Goal: Navigation & Orientation: Find specific page/section

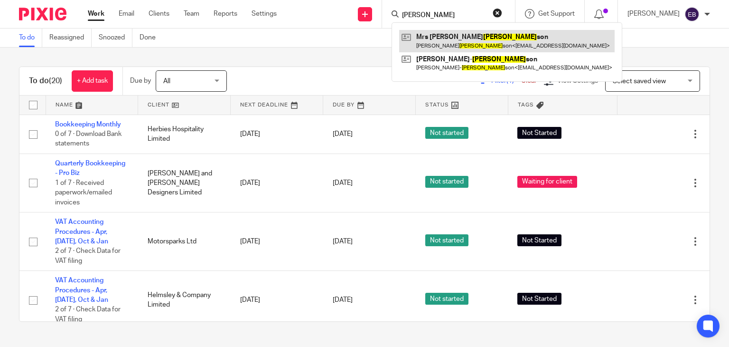
type input "parkin"
click at [464, 43] on link at bounding box center [507, 41] width 216 height 22
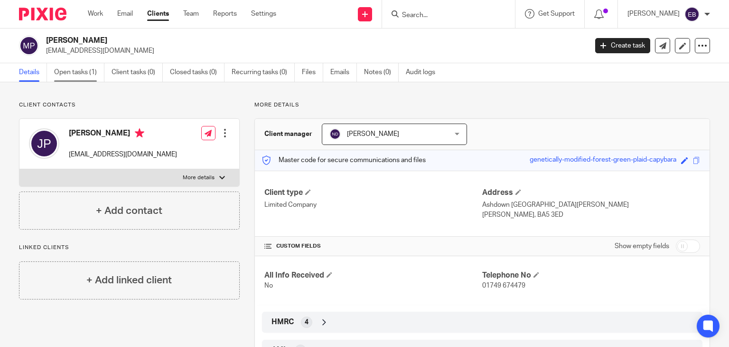
click at [97, 68] on link "Open tasks (1)" at bounding box center [79, 72] width 50 height 19
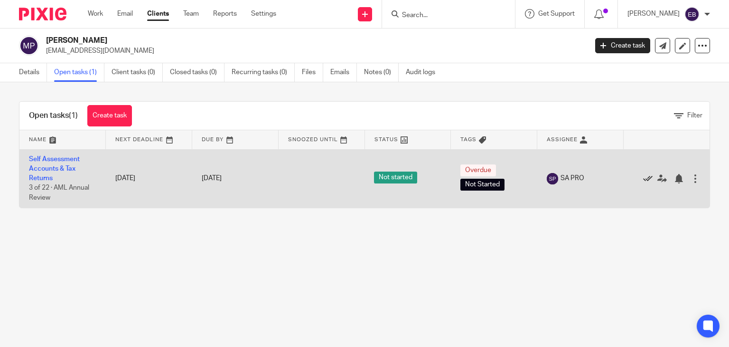
click at [643, 177] on icon at bounding box center [647, 178] width 9 height 9
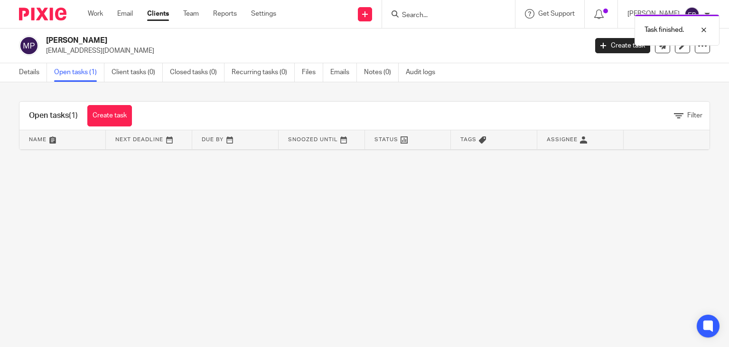
click at [433, 15] on div "Task finished." at bounding box center [542, 27] width 355 height 36
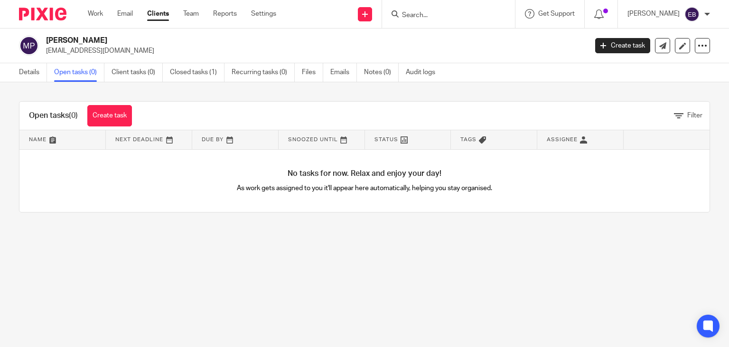
click at [426, 18] on input "Search" at bounding box center [443, 15] width 85 height 9
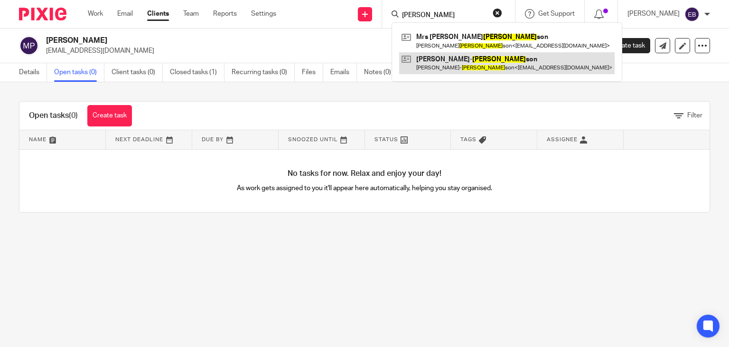
type input "parkin"
click at [463, 61] on link at bounding box center [507, 63] width 216 height 22
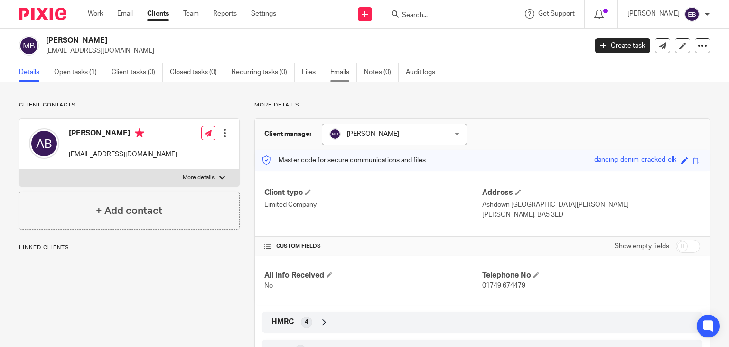
click at [350, 73] on link "Emails" at bounding box center [344, 72] width 27 height 19
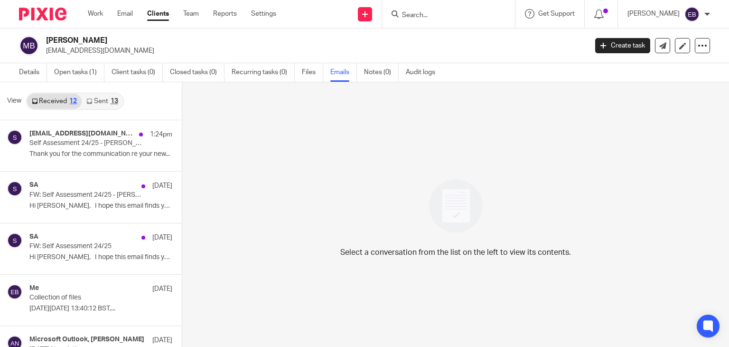
click at [100, 99] on link "Sent 13" at bounding box center [102, 101] width 41 height 15
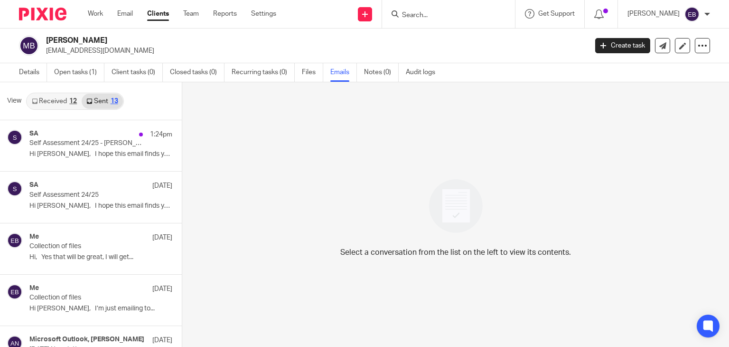
scroll to position [1, 0]
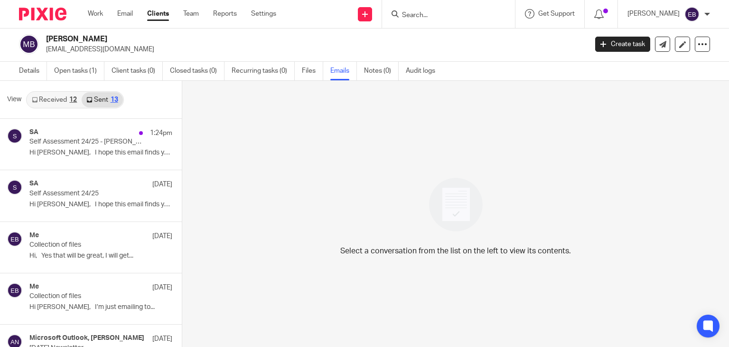
click at [69, 102] on div "12" at bounding box center [73, 99] width 8 height 7
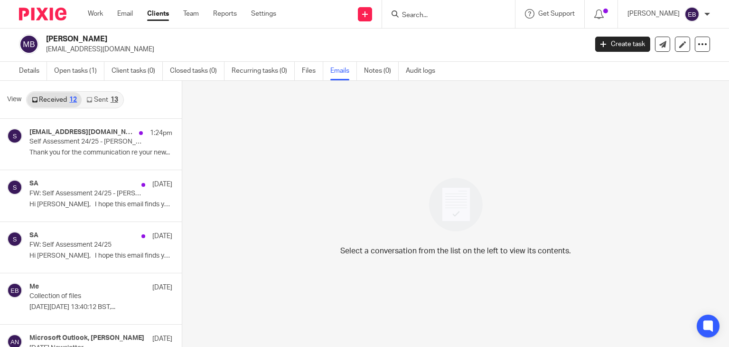
click at [97, 99] on link "Sent 13" at bounding box center [102, 99] width 41 height 15
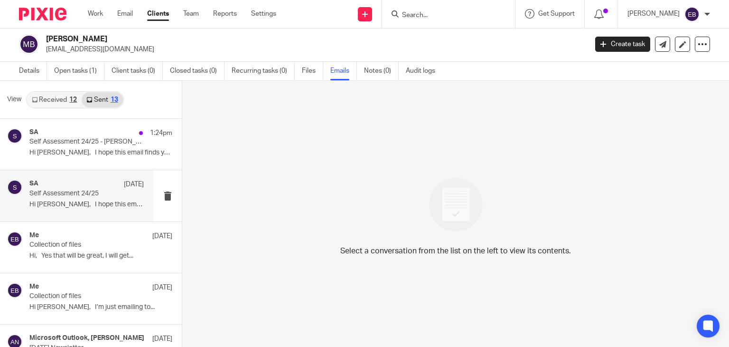
click at [90, 213] on div "SA 22 May Self Assessment 24/25 Hi Arthur, I hope this email finds you..." at bounding box center [76, 195] width 153 height 51
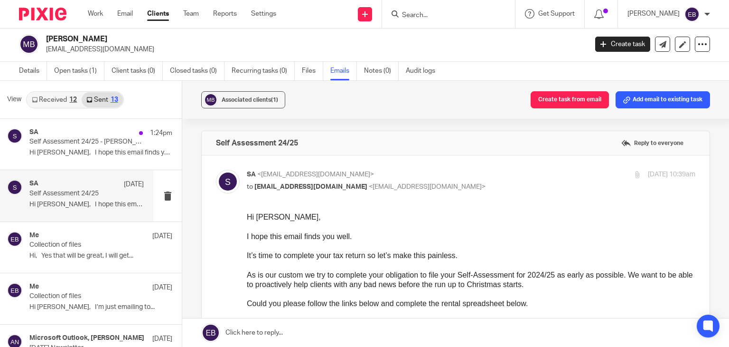
scroll to position [0, 0]
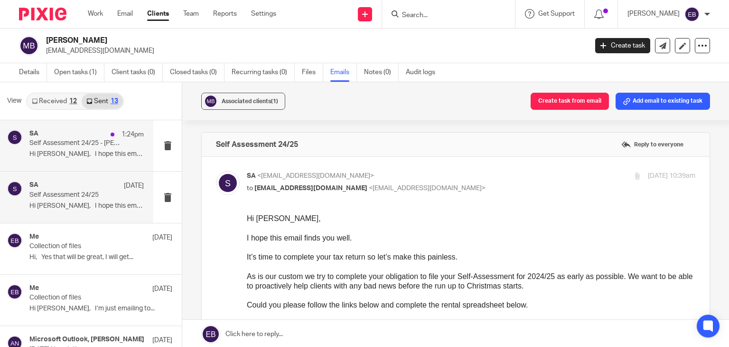
click at [104, 151] on p "Hi Jill, I hope this email finds you..." at bounding box center [86, 154] width 114 height 8
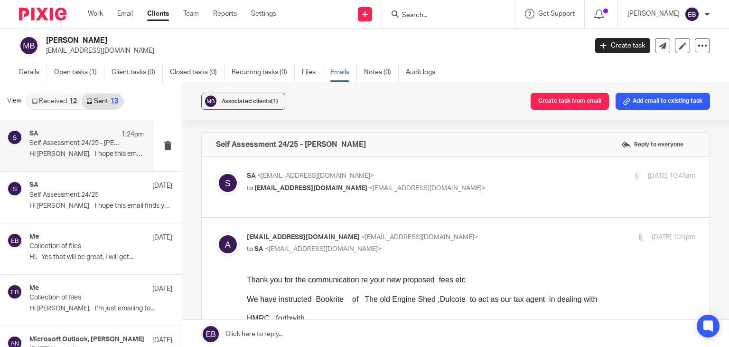
click at [495, 181] on div "SA <sa@probusinessuk.com> to artbopar@aol.com <artbopar@aol.com>" at bounding box center [396, 182] width 299 height 22
checkbox input "true"
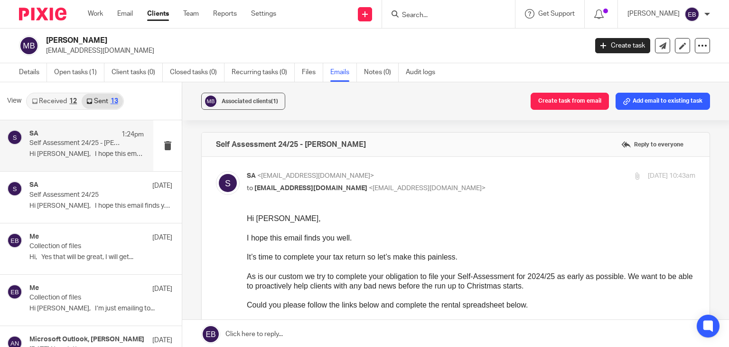
click at [63, 110] on div "View Received 12 Sent 13" at bounding box center [91, 101] width 182 height 38
drag, startPoint x: 65, startPoint y: 105, endPoint x: 80, endPoint y: 89, distance: 22.5
click at [65, 105] on link "Received 12" at bounding box center [54, 101] width 55 height 15
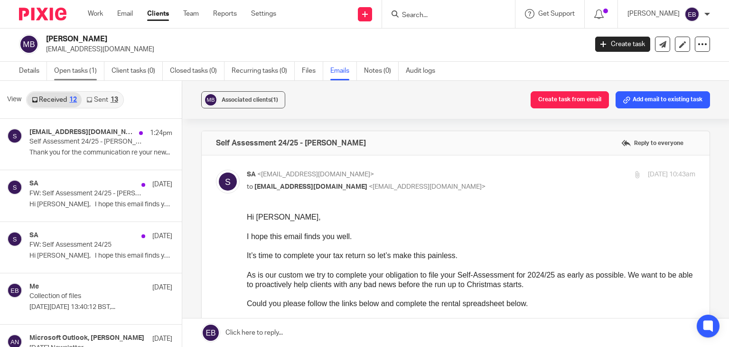
click at [76, 72] on link "Open tasks (1)" at bounding box center [79, 71] width 50 height 19
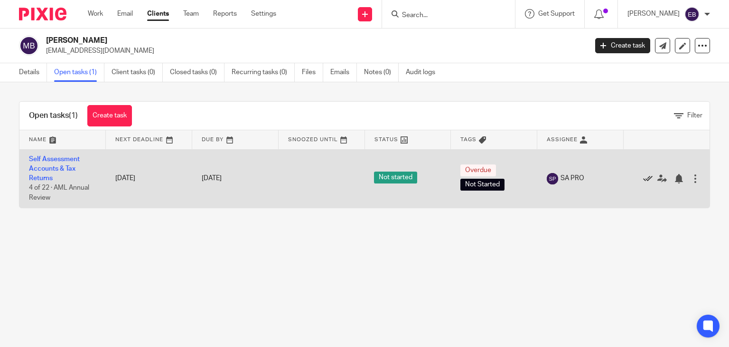
click at [643, 179] on icon at bounding box center [647, 178] width 9 height 9
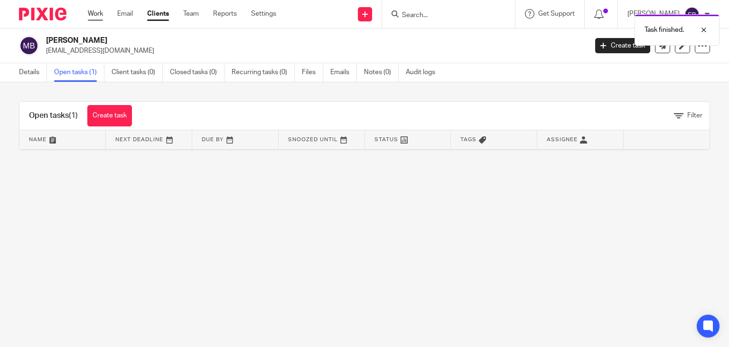
click at [90, 15] on link "Work" at bounding box center [95, 13] width 15 height 9
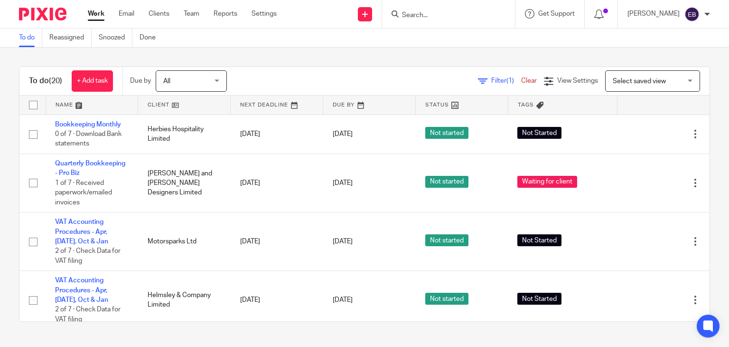
click at [428, 11] on input "Search" at bounding box center [443, 15] width 85 height 9
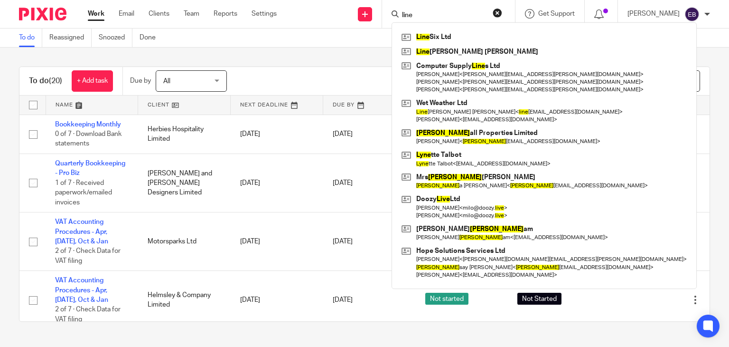
type input "line"
click at [502, 15] on button "reset" at bounding box center [497, 12] width 9 height 9
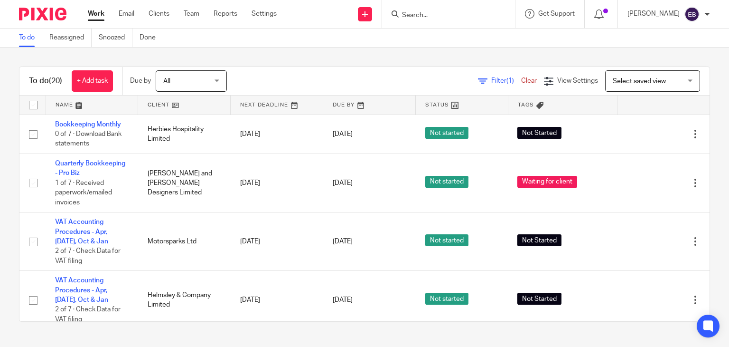
click at [479, 17] on input "Search" at bounding box center [443, 15] width 85 height 9
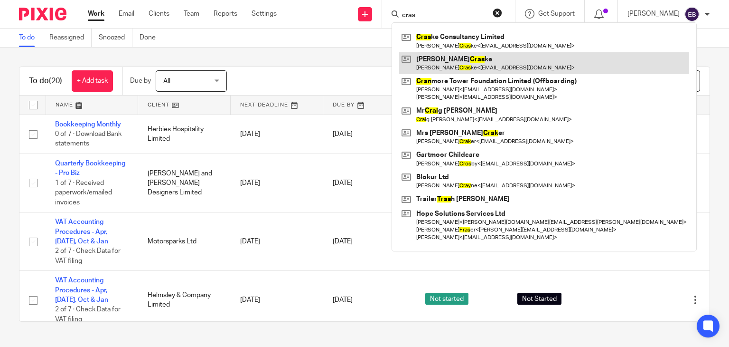
type input "cras"
click at [465, 59] on link at bounding box center [544, 63] width 290 height 22
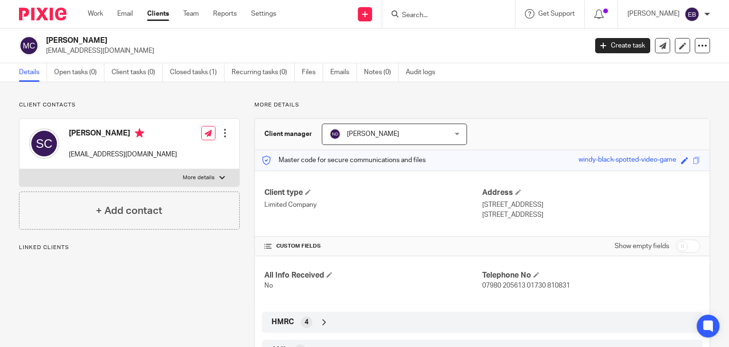
click at [435, 9] on form at bounding box center [451, 14] width 101 height 12
click at [433, 11] on input "Search" at bounding box center [443, 15] width 85 height 9
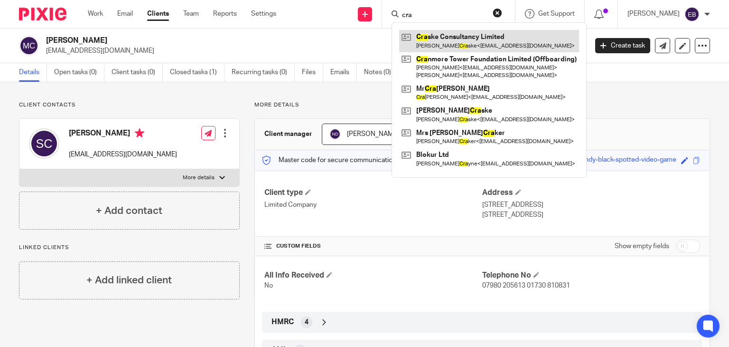
type input "cra"
click at [445, 43] on link at bounding box center [489, 41] width 180 height 22
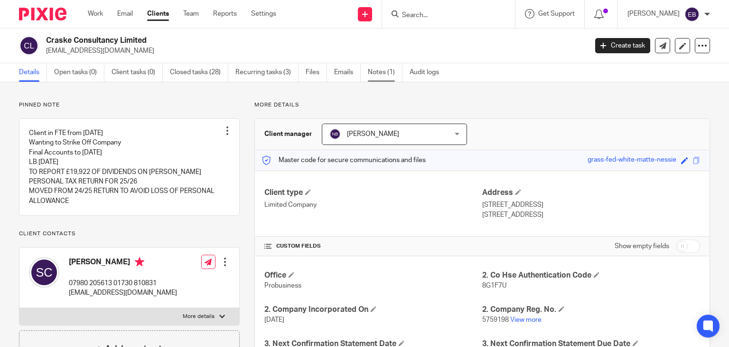
click at [380, 75] on link "Notes (1)" at bounding box center [385, 72] width 35 height 19
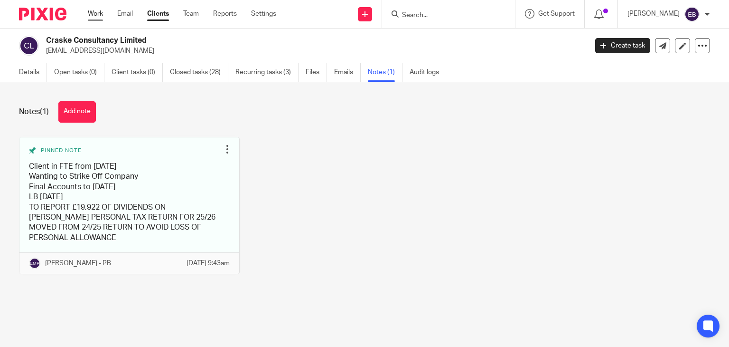
click at [90, 14] on link "Work" at bounding box center [95, 13] width 15 height 9
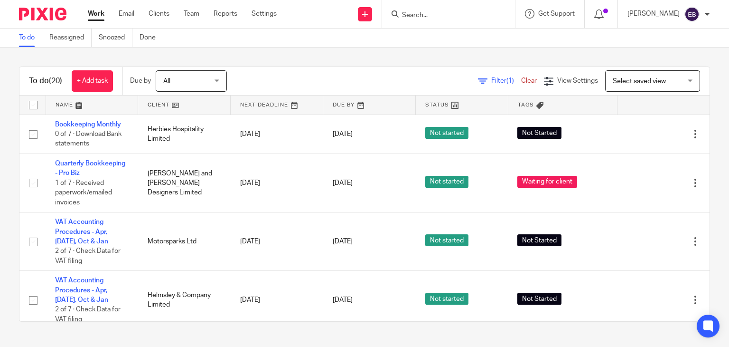
click at [465, 16] on input "Search" at bounding box center [443, 15] width 85 height 9
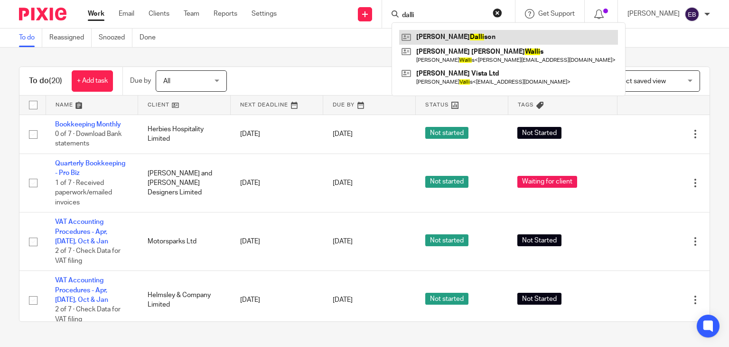
type input "dalli"
click at [457, 37] on link at bounding box center [508, 37] width 219 height 14
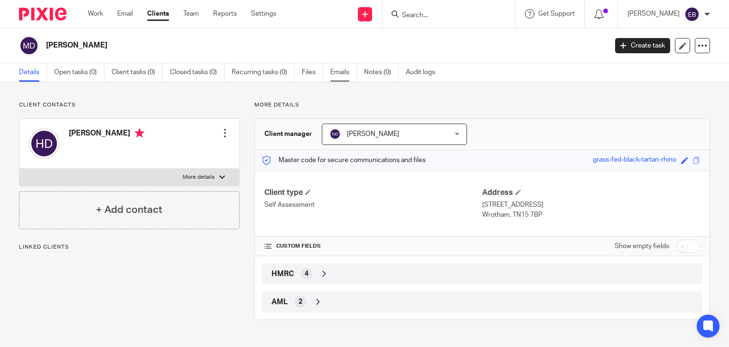
click at [332, 67] on link "Emails" at bounding box center [344, 72] width 27 height 19
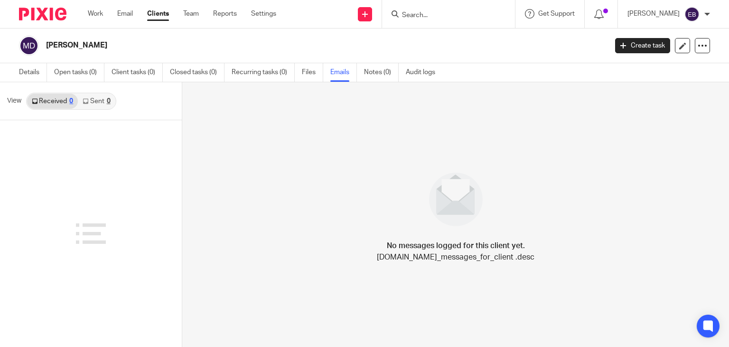
click at [105, 93] on div "Received 0 Sent 0" at bounding box center [71, 101] width 90 height 17
click at [97, 103] on link "Sent 0" at bounding box center [96, 101] width 37 height 15
click at [27, 74] on link "Details" at bounding box center [33, 72] width 28 height 19
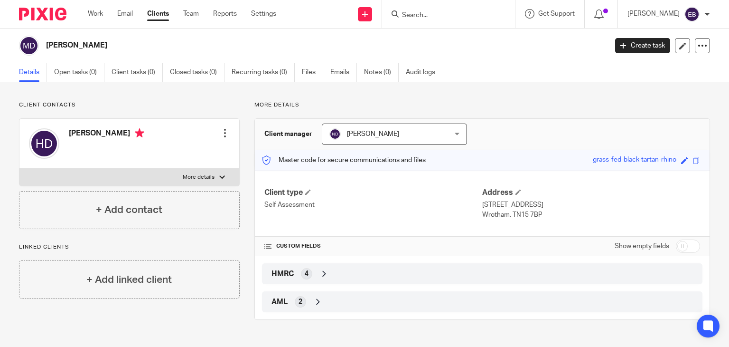
click at [439, 19] on form at bounding box center [451, 14] width 101 height 12
click at [445, 8] on form at bounding box center [451, 14] width 101 height 12
click at [437, 13] on input "Search" at bounding box center [443, 15] width 85 height 9
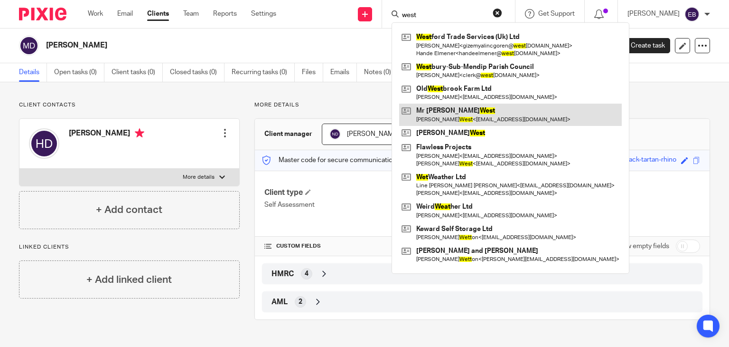
type input "west"
click at [483, 120] on link at bounding box center [510, 115] width 223 height 22
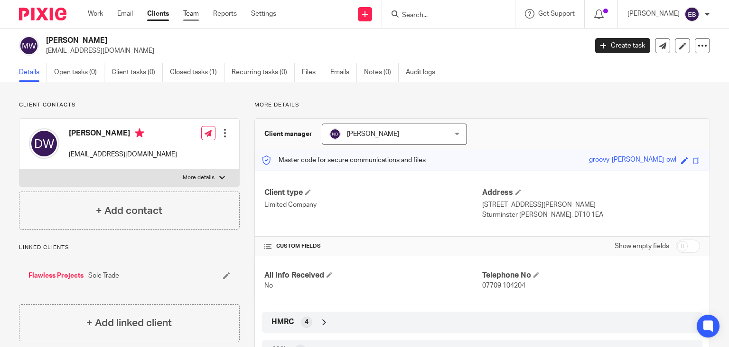
click at [199, 16] on link "Team" at bounding box center [191, 13] width 16 height 9
click at [193, 17] on link "Team" at bounding box center [191, 13] width 16 height 9
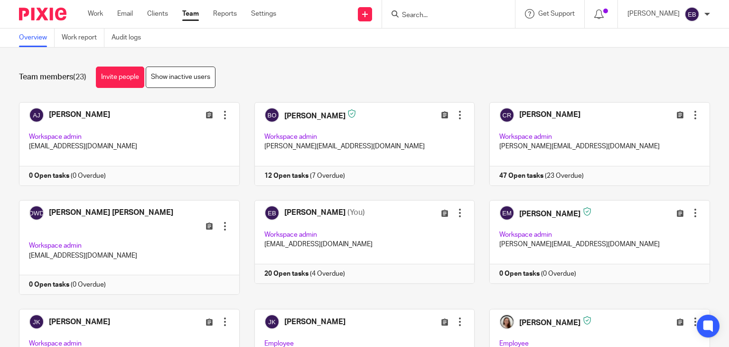
click at [457, 19] on input "Search" at bounding box center [443, 15] width 85 height 9
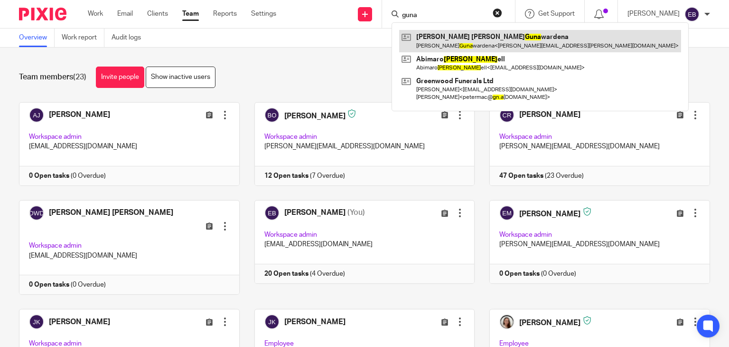
type input "guna"
click at [454, 35] on link at bounding box center [540, 41] width 282 height 22
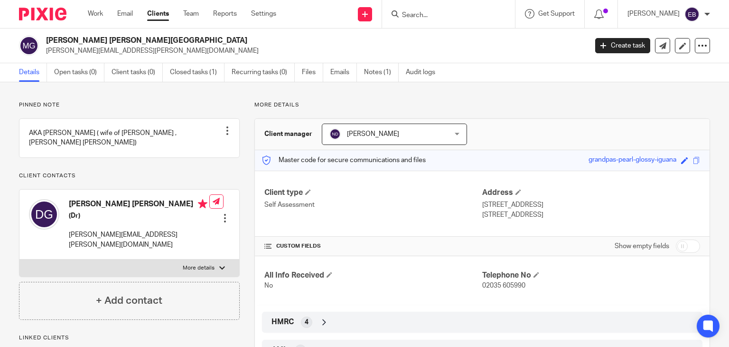
click at [443, 11] on input "Search" at bounding box center [443, 15] width 85 height 9
click at [442, 16] on input "Search" at bounding box center [443, 15] width 85 height 9
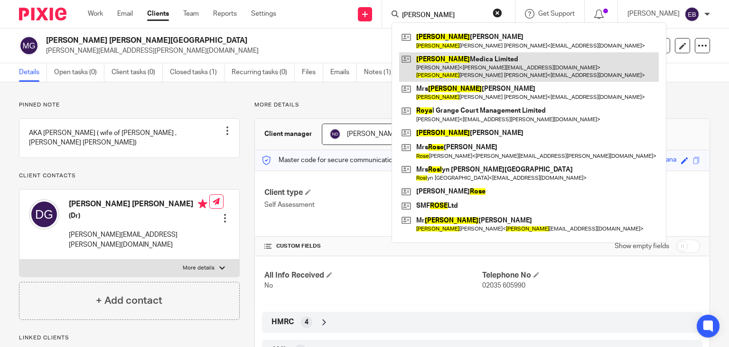
type input "rosa"
click at [469, 64] on link at bounding box center [529, 66] width 260 height 29
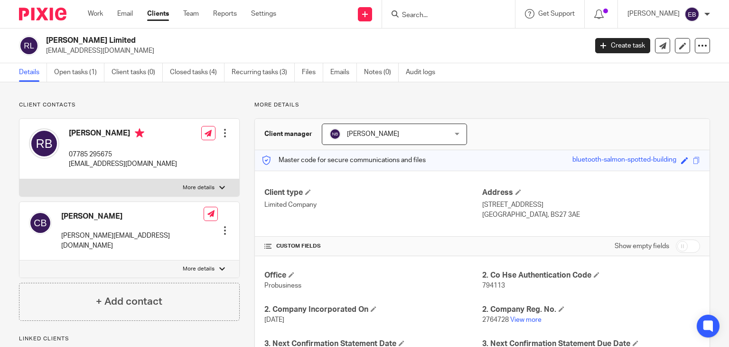
click at [171, 104] on p "Client contacts" at bounding box center [129, 105] width 221 height 8
click at [464, 14] on input "Search" at bounding box center [443, 15] width 85 height 9
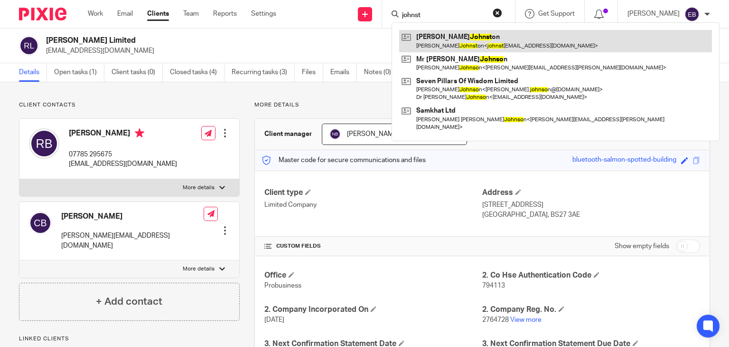
type input "johnst"
click at [501, 39] on link at bounding box center [555, 41] width 313 height 22
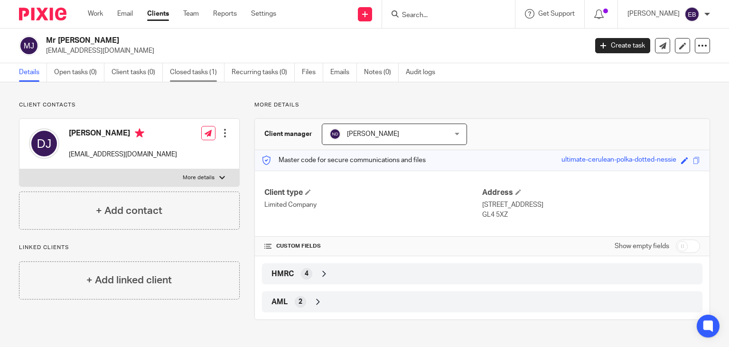
click at [198, 72] on link "Closed tasks (1)" at bounding box center [197, 72] width 55 height 19
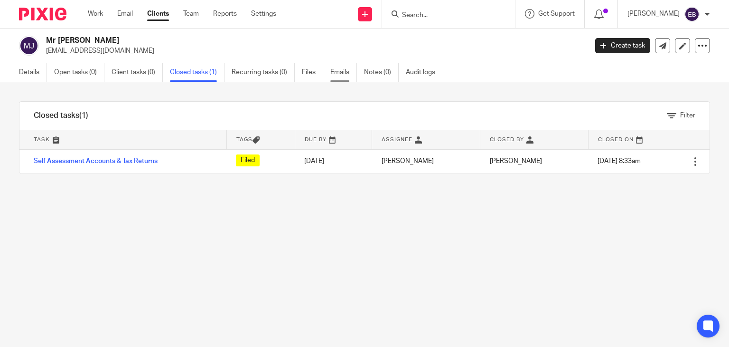
click at [338, 76] on link "Emails" at bounding box center [344, 72] width 27 height 19
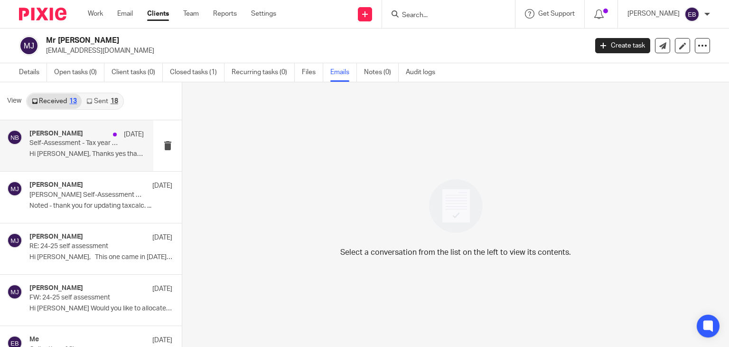
click at [73, 145] on p "Self-Assessment - Tax year 2024/25" at bounding box center [75, 143] width 92 height 8
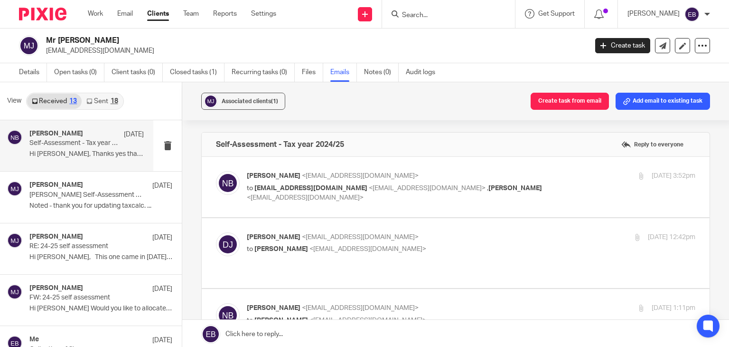
click at [490, 179] on p "Nas Bashir <nasbashir@probusinessuk.com>" at bounding box center [396, 176] width 299 height 10
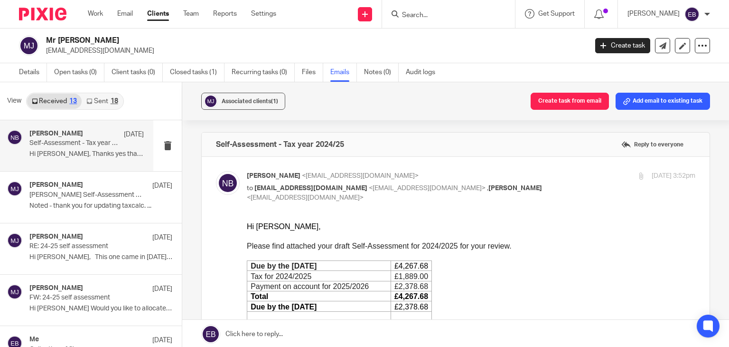
click at [490, 179] on p "Nas Bashir <nasbashir@probusinessuk.com>" at bounding box center [396, 176] width 299 height 10
checkbox input "false"
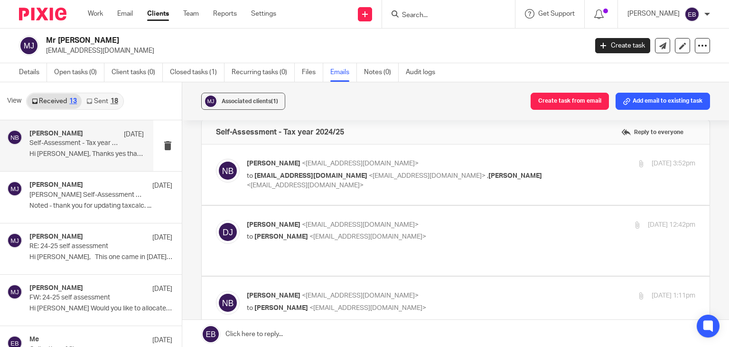
scroll to position [47, 0]
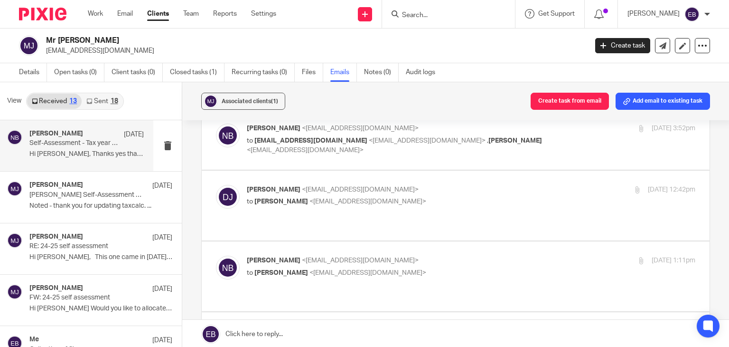
click at [440, 192] on p "David Johnston <johnston817@yahoo.co.uk>" at bounding box center [396, 190] width 299 height 10
checkbox input "true"
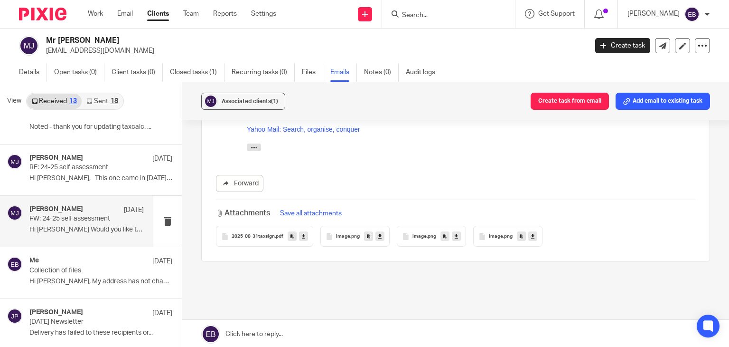
scroll to position [95, 0]
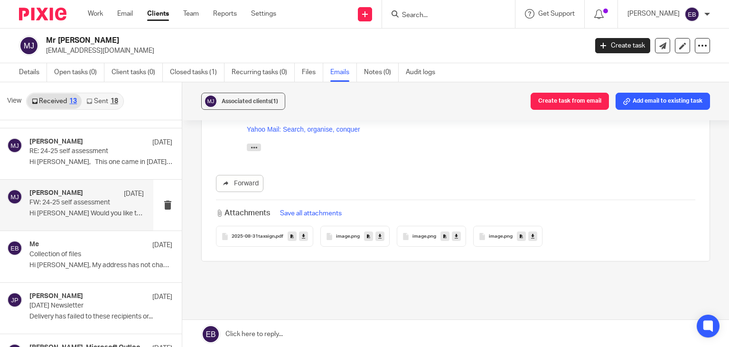
click at [96, 206] on p "FW: 24-25 self assessment" at bounding box center [75, 203] width 92 height 8
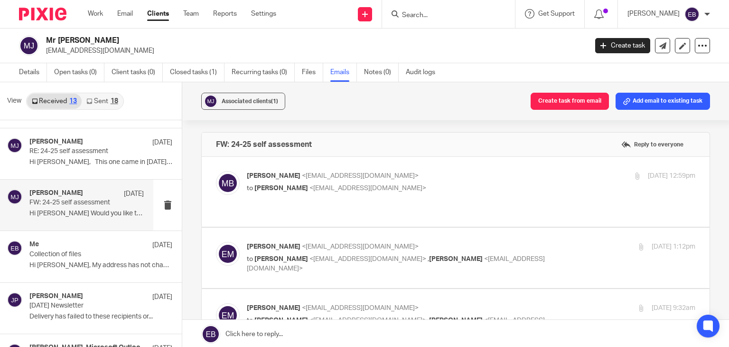
scroll to position [0, 0]
click at [426, 160] on label at bounding box center [456, 192] width 508 height 70
click at [216, 170] on input "checkbox" at bounding box center [216, 170] width 0 height 0
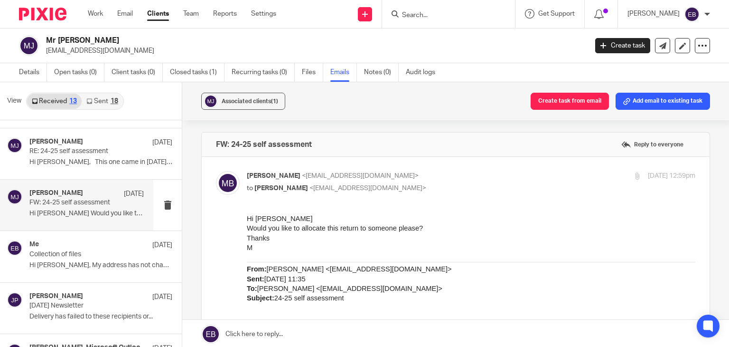
click at [445, 175] on p "Martin Bowe <martinbowe@probusinessuk.com>" at bounding box center [396, 176] width 299 height 10
checkbox input "false"
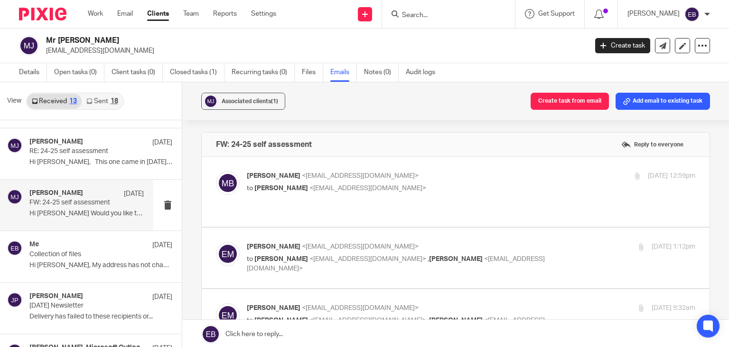
click at [454, 242] on div "Erik Molnar <erikmolnar@probusinessuk.com> to Martin Bowe <martinbowe@probusine…" at bounding box center [396, 258] width 299 height 32
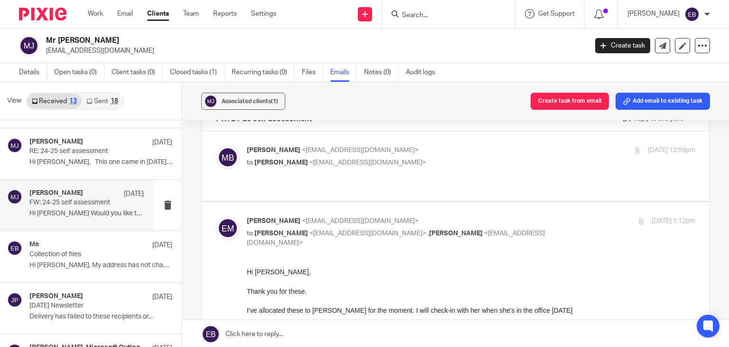
scroll to position [47, 0]
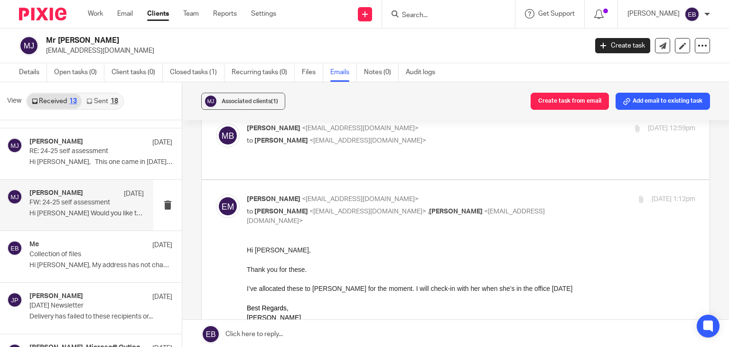
click at [463, 194] on p "Erik Molnar <erikmolnar@probusinessuk.com>" at bounding box center [396, 199] width 299 height 10
checkbox input "false"
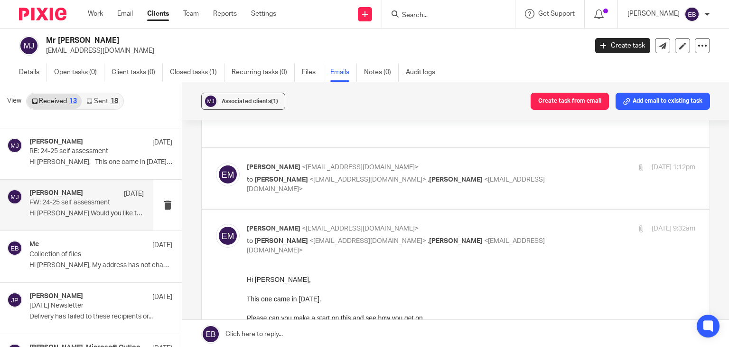
scroll to position [95, 0]
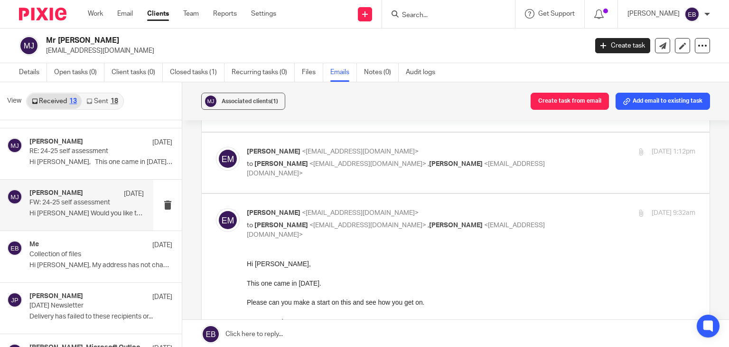
click at [561, 208] on div "Erik Molnar <erikmolnar@probusinessuk.com> to Nas Bashir <nasbashir@probusiness…" at bounding box center [471, 224] width 449 height 32
checkbox input "false"
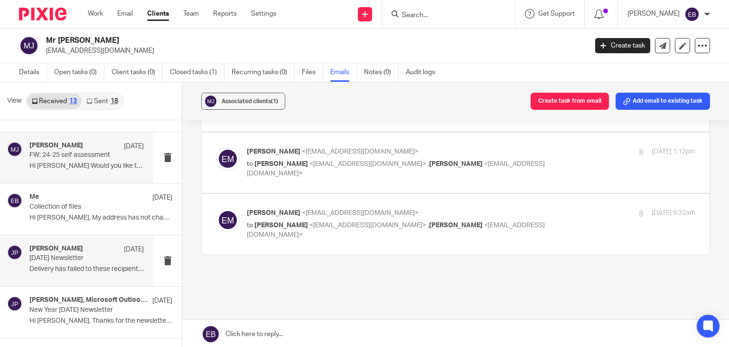
scroll to position [190, 0]
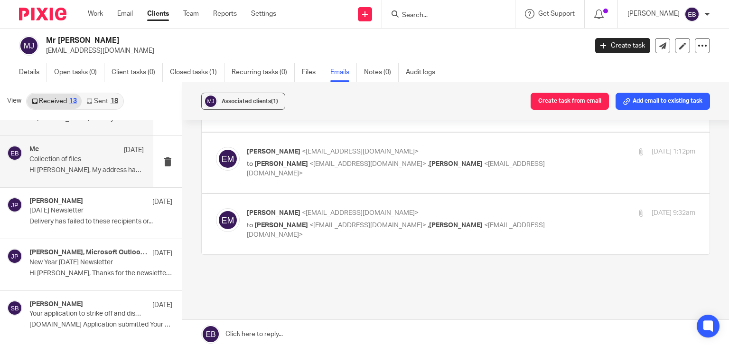
click at [91, 179] on div "Me 17 Mar Collection of files Hi Emily, My address has not changed, 10 Nutmeg..." at bounding box center [76, 161] width 153 height 51
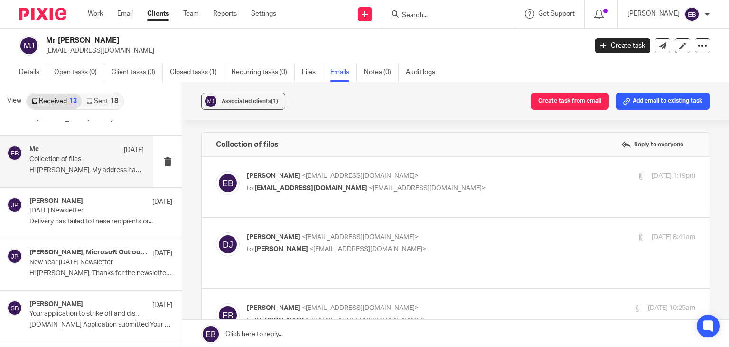
scroll to position [0, 0]
click at [451, 173] on p "Emily Belcher <emilybelcher@probusinessuk.com>" at bounding box center [396, 176] width 299 height 10
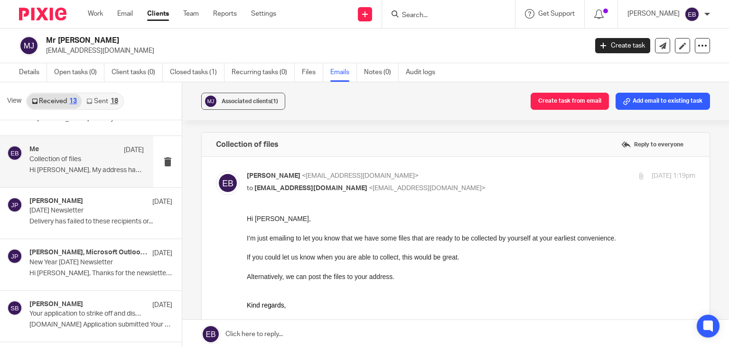
click at [453, 173] on p "Emily Belcher <emilybelcher@probusinessuk.com>" at bounding box center [396, 176] width 299 height 10
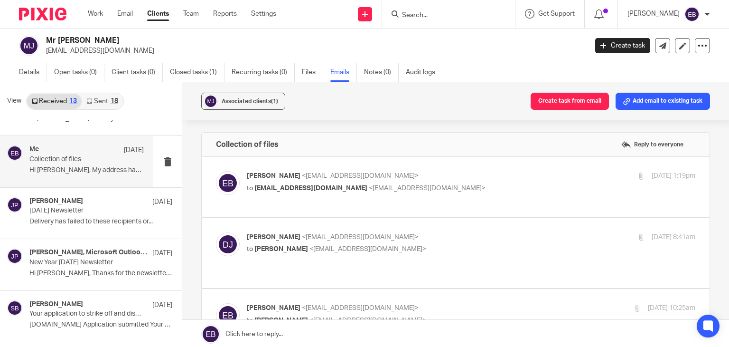
click at [463, 213] on label at bounding box center [456, 187] width 508 height 60
click at [216, 171] on input "checkbox" at bounding box center [216, 170] width 0 height 0
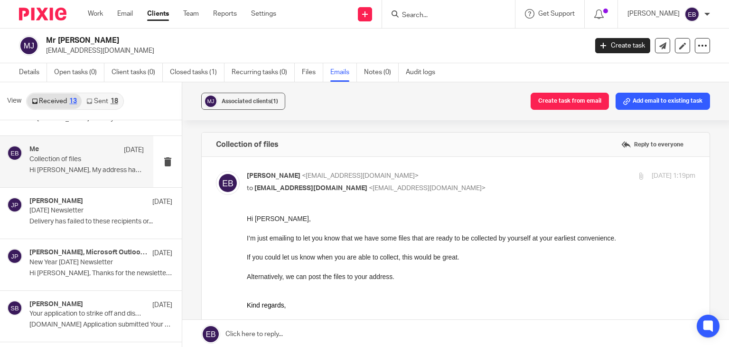
drag, startPoint x: 458, startPoint y: 177, endPoint x: 457, endPoint y: 189, distance: 12.4
click at [458, 176] on p "Emily Belcher <emilybelcher@probusinessuk.com>" at bounding box center [396, 176] width 299 height 10
checkbox input "false"
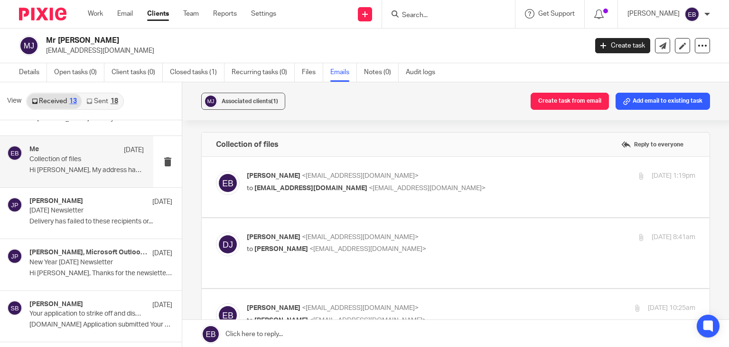
click at [461, 240] on p "David Johnston <johnston817@yahoo.co.uk>" at bounding box center [396, 237] width 299 height 10
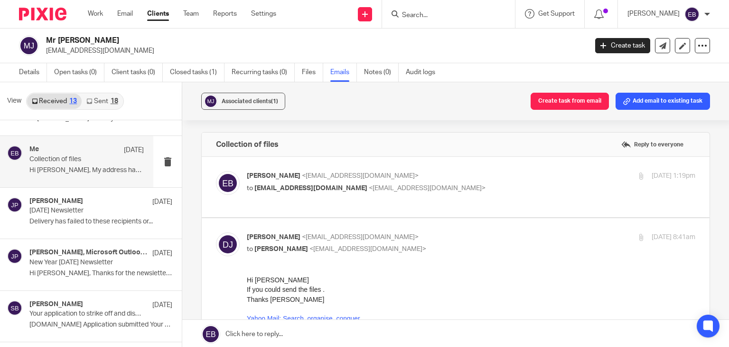
click at [461, 240] on p "David Johnston <johnston817@yahoo.co.uk>" at bounding box center [396, 237] width 299 height 10
checkbox input "false"
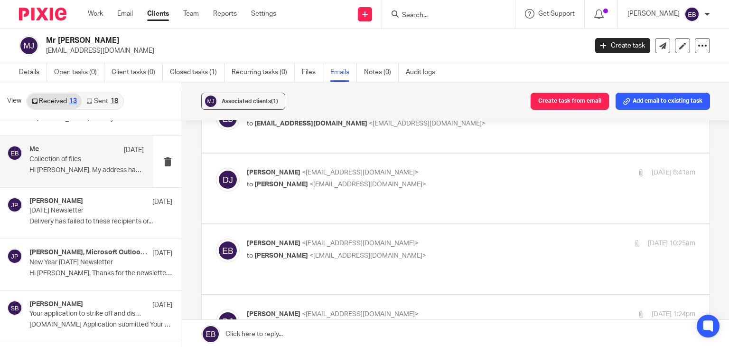
scroll to position [95, 0]
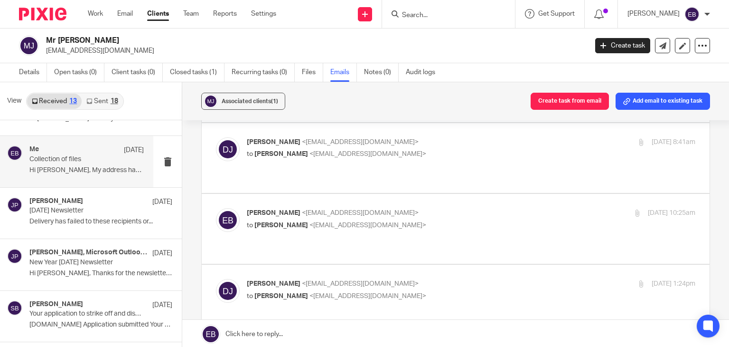
click at [452, 194] on label at bounding box center [456, 229] width 508 height 70
click at [216, 208] on input "checkbox" at bounding box center [216, 208] width 0 height 0
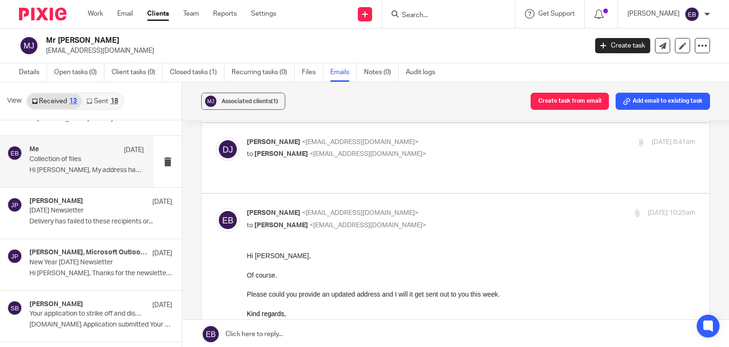
scroll to position [0, 0]
click at [454, 208] on p "Emily Belcher <emilybelcher@probusinessuk.com>" at bounding box center [396, 213] width 299 height 10
checkbox input "false"
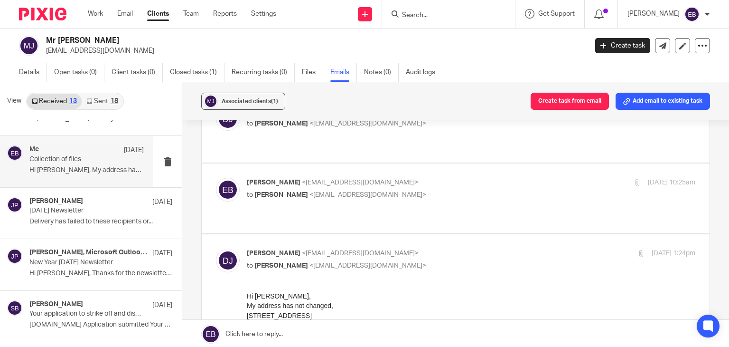
scroll to position [142, 0]
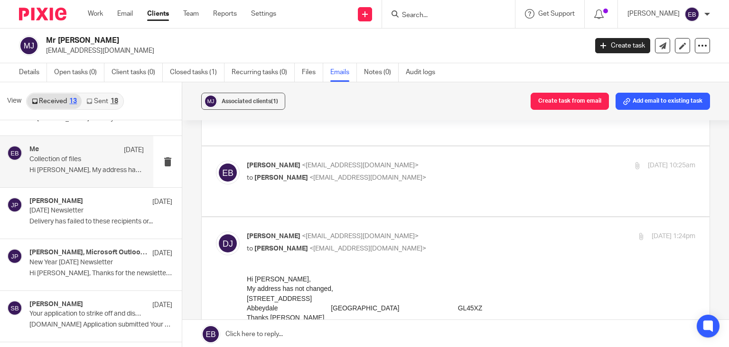
click at [454, 231] on p "David Johnston <johnston817@yahoo.co.uk>" at bounding box center [396, 236] width 299 height 10
checkbox input "false"
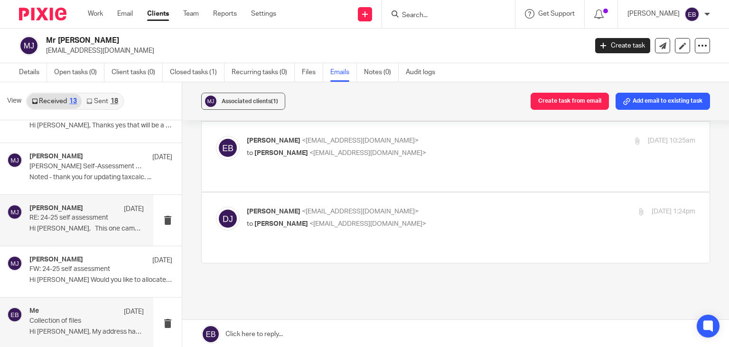
scroll to position [0, 0]
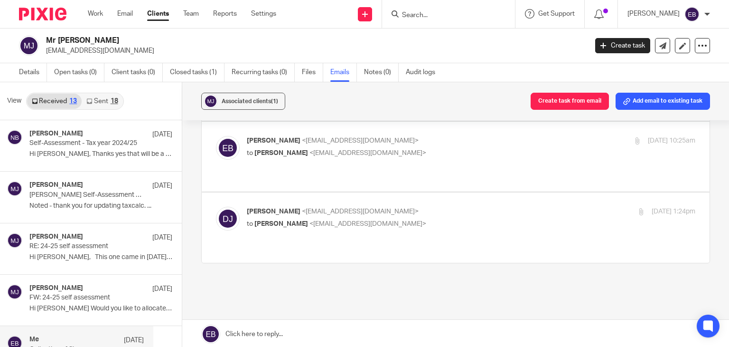
click at [109, 103] on link "Sent 18" at bounding box center [102, 101] width 41 height 15
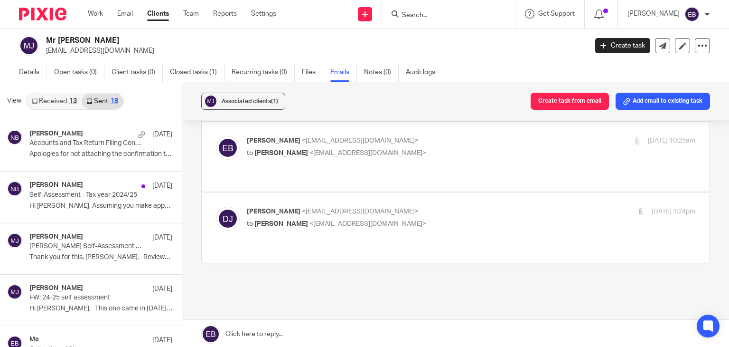
scroll to position [1, 0]
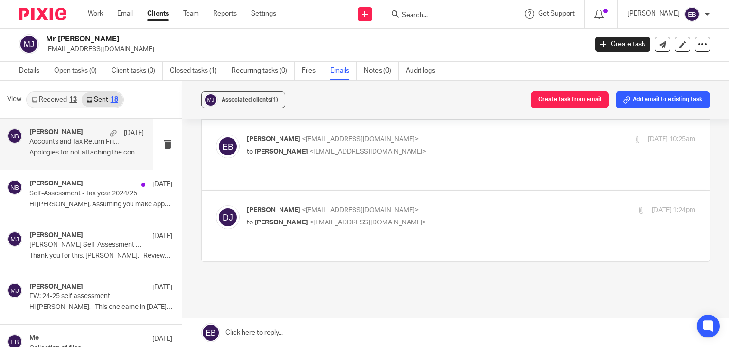
click at [72, 144] on p "Accounts and Tax Return Filing Confirmation" at bounding box center [75, 142] width 92 height 8
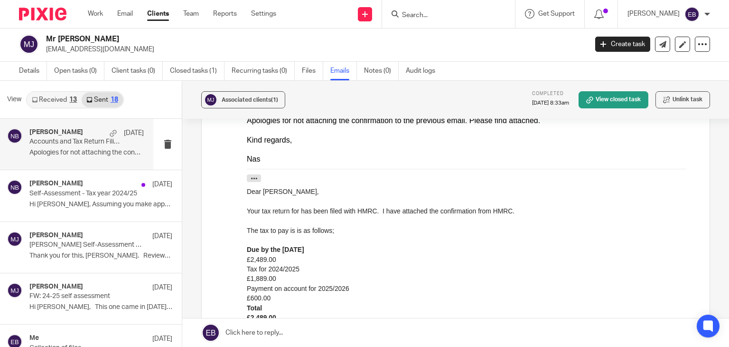
scroll to position [0, 0]
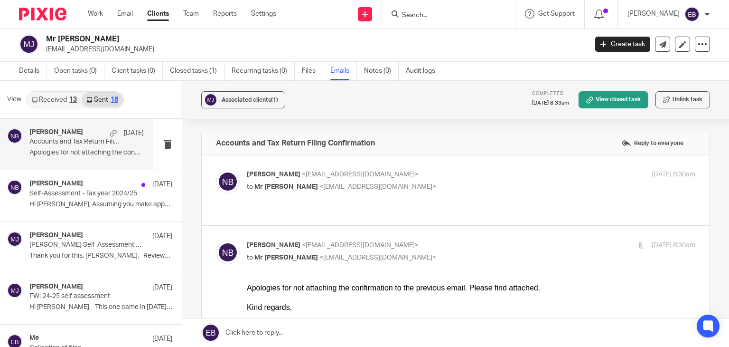
click at [429, 171] on p "Nas Bashir <nasbashir@probusinessuk.com>" at bounding box center [396, 175] width 299 height 10
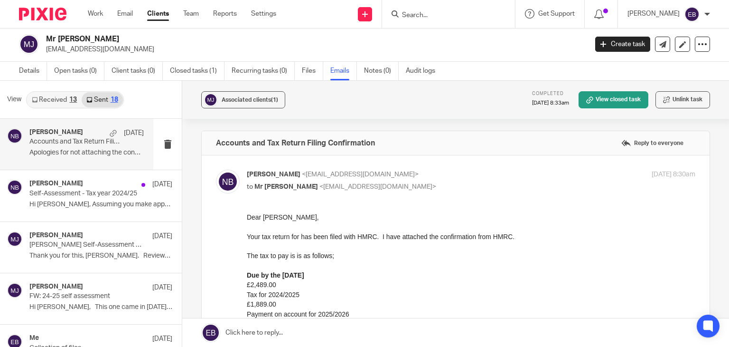
click at [429, 171] on p "Nas Bashir <nasbashir@probusinessuk.com>" at bounding box center [396, 175] width 299 height 10
checkbox input "false"
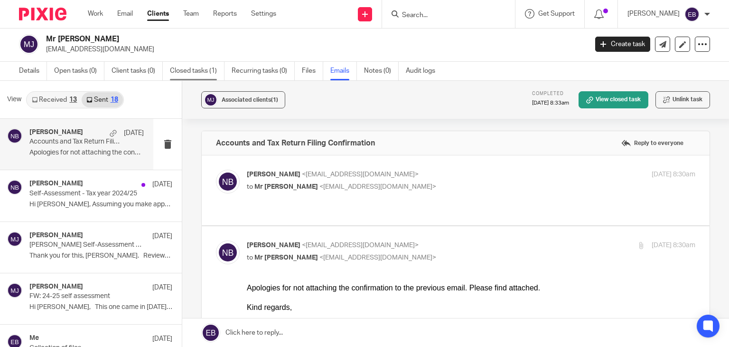
click at [191, 66] on link "Closed tasks (1)" at bounding box center [197, 71] width 55 height 19
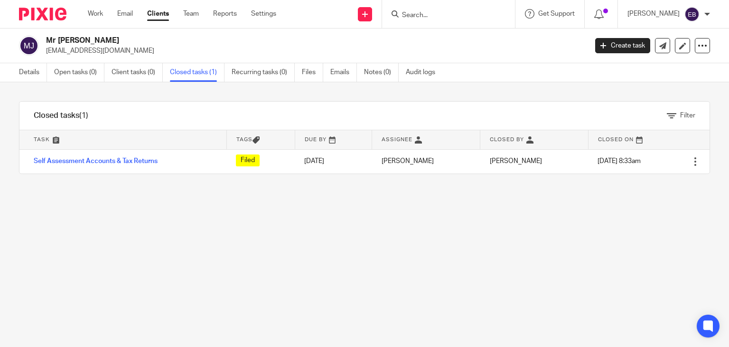
drag, startPoint x: 124, startPoint y: 56, endPoint x: 46, endPoint y: 50, distance: 79.0
click at [45, 51] on div "Mr David Johnston johnston817@yahoo.co.uk Create task Update from Companies Hou…" at bounding box center [364, 45] width 729 height 35
copy p "[EMAIL_ADDRESS][DOMAIN_NAME]"
click at [346, 74] on link "Emails" at bounding box center [344, 72] width 27 height 19
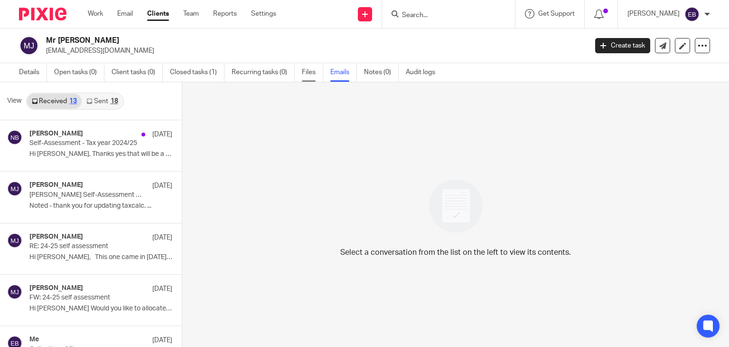
click at [316, 73] on link "Files" at bounding box center [312, 72] width 21 height 19
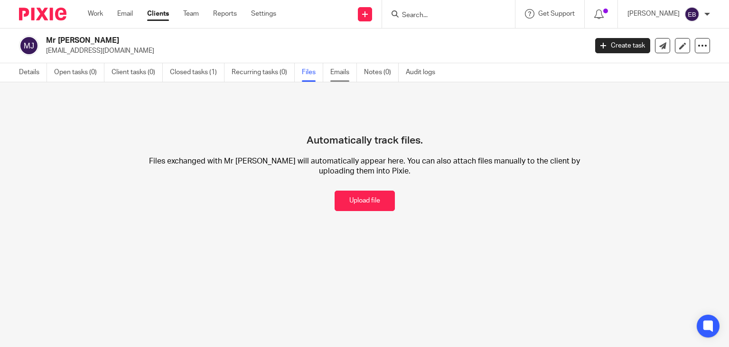
click at [340, 71] on link "Emails" at bounding box center [344, 72] width 27 height 19
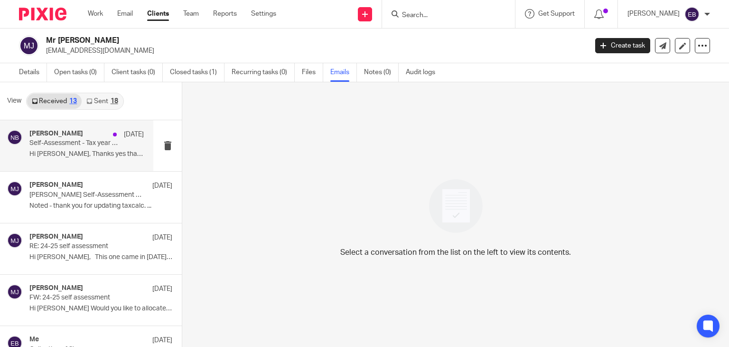
click at [83, 154] on p "Hi [PERSON_NAME], Thanks yes that will be a closer..." at bounding box center [86, 154] width 114 height 8
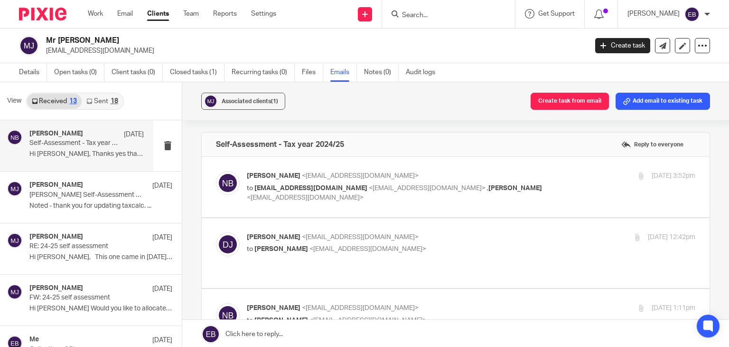
click at [495, 176] on p "Nas Bashir <nasbashir@probusinessuk.com>" at bounding box center [396, 176] width 299 height 10
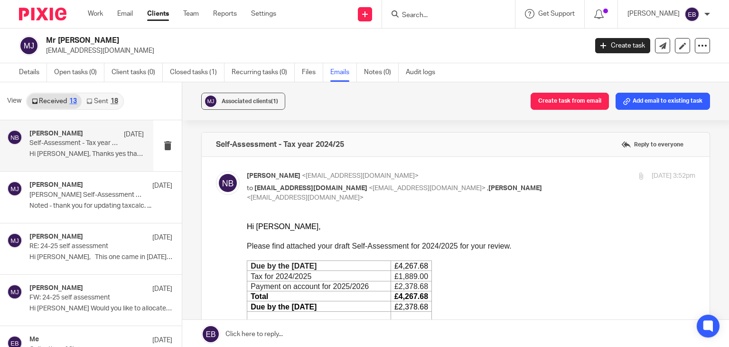
click at [495, 176] on p "Nas Bashir <nasbashir@probusinessuk.com>" at bounding box center [396, 176] width 299 height 10
checkbox input "false"
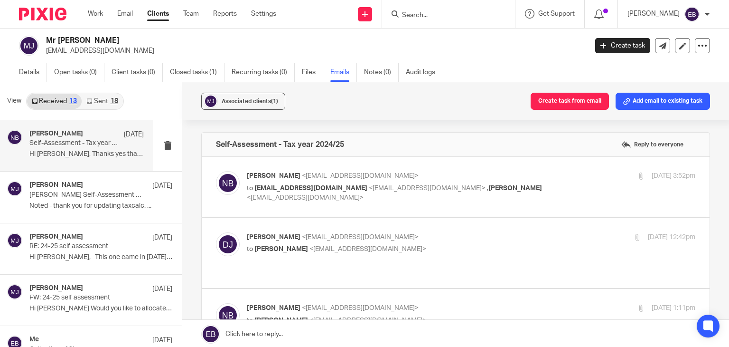
click at [449, 227] on label at bounding box center [456, 253] width 508 height 70
click at [216, 232] on input "checkbox" at bounding box center [216, 232] width 0 height 0
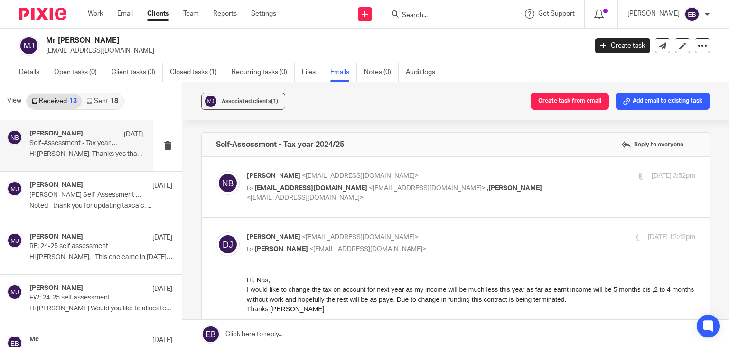
scroll to position [47, 0]
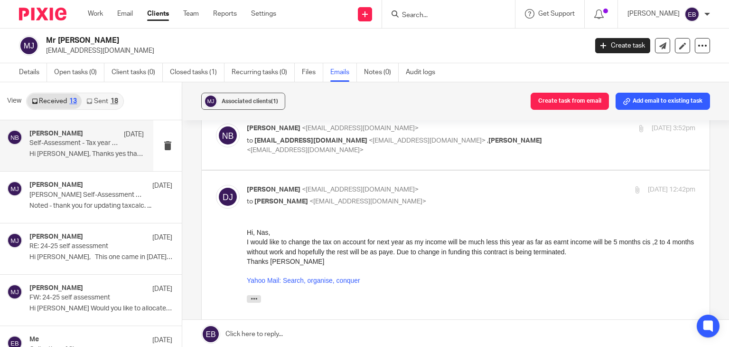
click at [441, 194] on p "David Johnston <johnston817@yahoo.co.uk>" at bounding box center [396, 190] width 299 height 10
checkbox input "false"
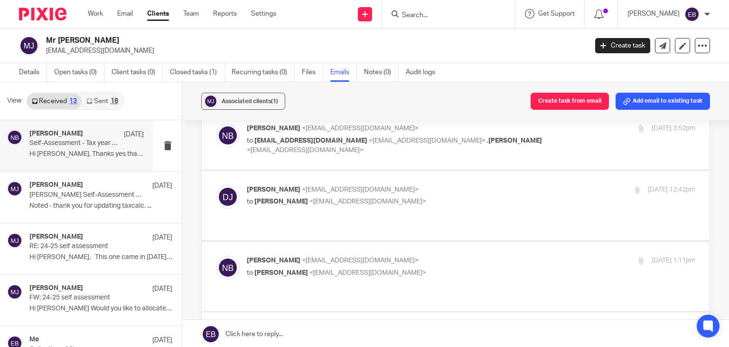
scroll to position [95, 0]
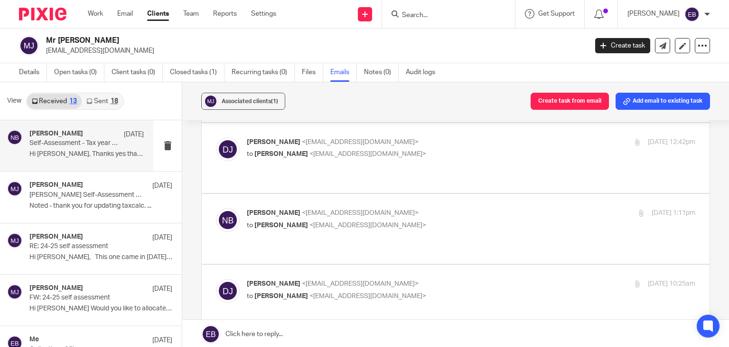
click at [441, 208] on p "Nas Bashir <nasbashir@probusinessuk.com>" at bounding box center [396, 213] width 299 height 10
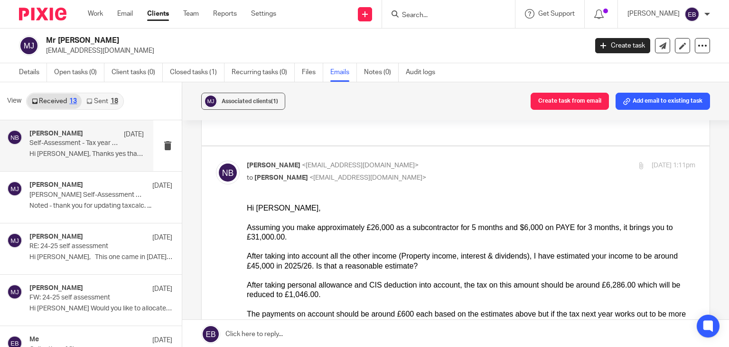
scroll to position [190, 0]
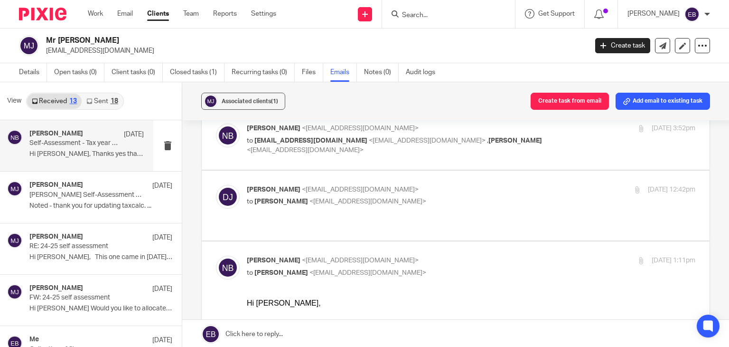
click at [475, 255] on p "Nas Bashir <nasbashir@probusinessuk.com>" at bounding box center [396, 260] width 299 height 10
checkbox input "false"
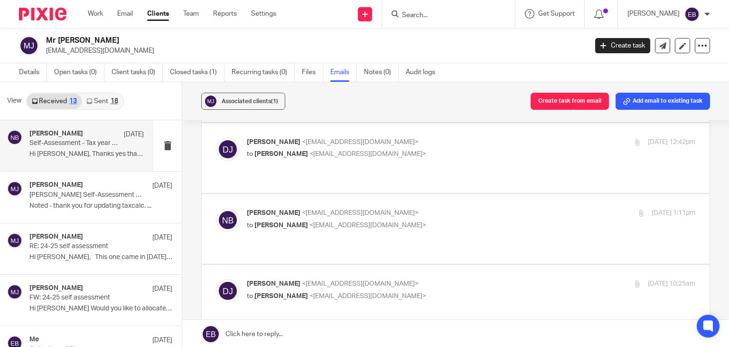
click at [472, 279] on p "David Johnston <johnston817@yahoo.co.uk>" at bounding box center [396, 284] width 299 height 10
click at [471, 279] on p "David Johnston <johnston817@yahoo.co.uk>" at bounding box center [396, 284] width 299 height 10
click at [439, 291] on p "to Nas Bashir <nasbashir@probusinessuk.com>" at bounding box center [396, 296] width 299 height 10
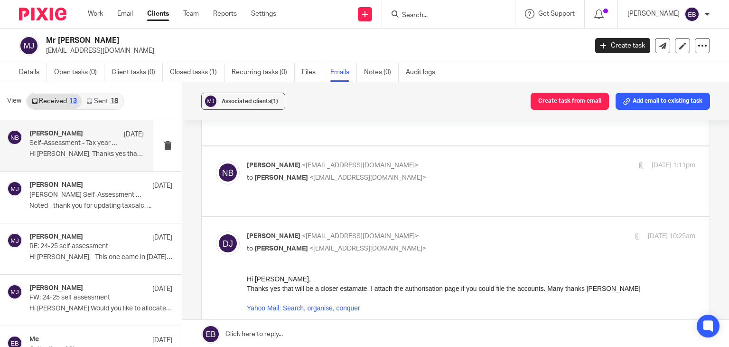
scroll to position [190, 0]
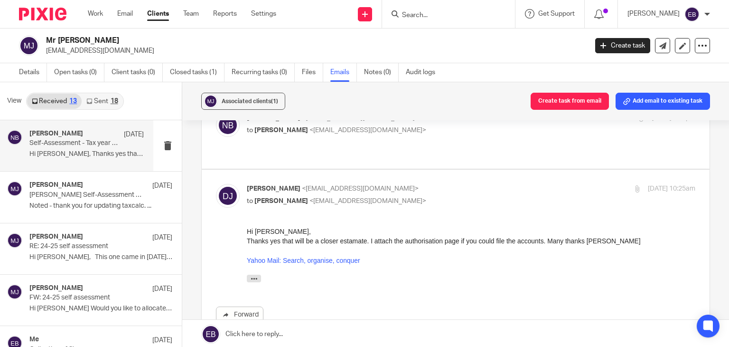
click at [414, 184] on p "David Johnston <johnston817@yahoo.co.uk>" at bounding box center [396, 189] width 299 height 10
checkbox input "false"
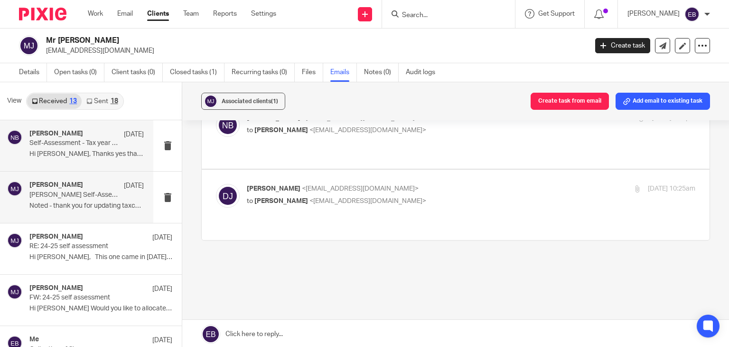
scroll to position [151, 0]
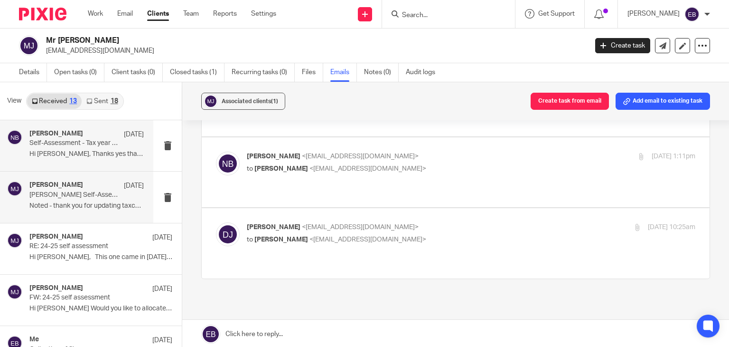
click at [75, 198] on p "David Johnston Self-Assessment 2024-25" at bounding box center [75, 195] width 92 height 8
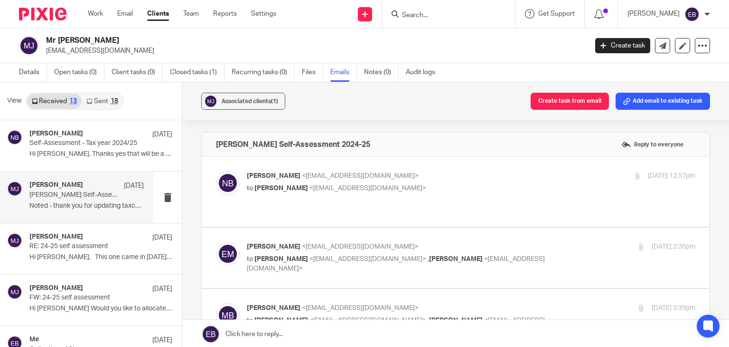
scroll to position [0, 0]
click at [411, 172] on p "Nas Bashir <nasbashir@probusinessuk.com>" at bounding box center [396, 176] width 299 height 10
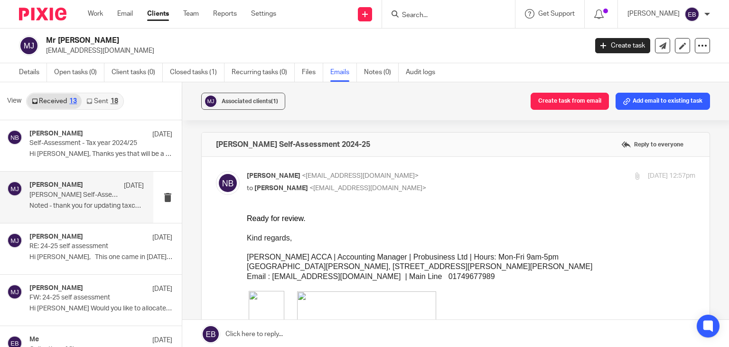
click at [405, 173] on p "Nas Bashir <nasbashir@probusinessuk.com>" at bounding box center [396, 176] width 299 height 10
checkbox input "false"
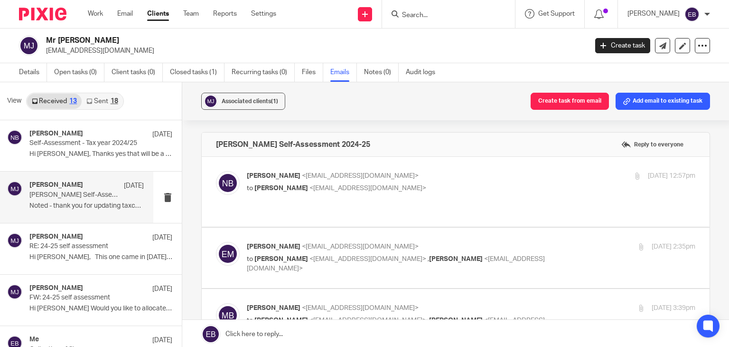
click at [443, 254] on p "to Nas Bashir <nasbashir@probusinessuk.com> , Martin Bowe <martinbowe@probusine…" at bounding box center [396, 263] width 299 height 19
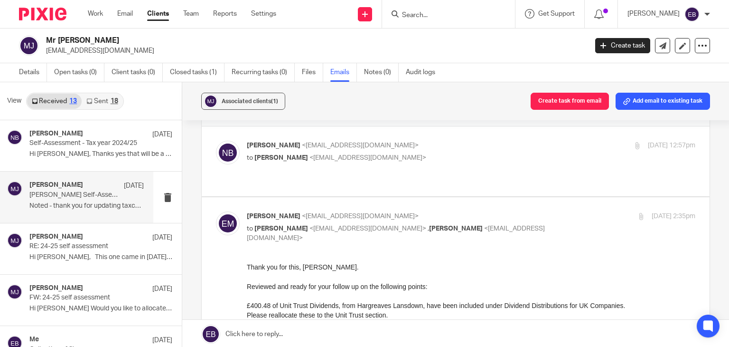
scroll to position [47, 0]
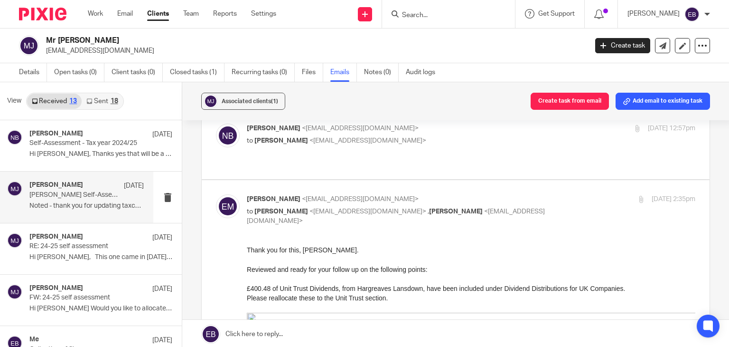
click at [462, 207] on p "to Nas Bashir <nasbashir@probusinessuk.com> , Martin Bowe <martinbowe@probusine…" at bounding box center [396, 216] width 299 height 19
checkbox input "false"
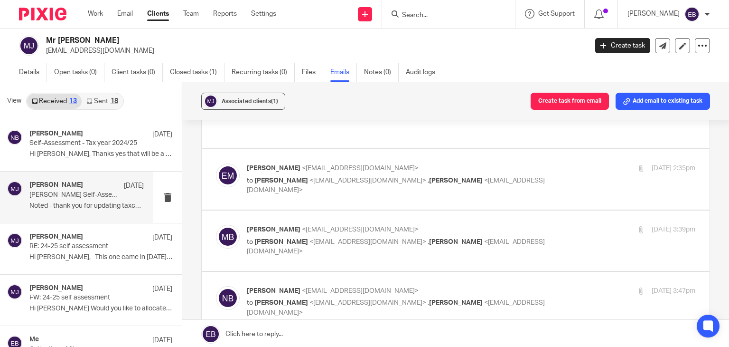
scroll to position [95, 0]
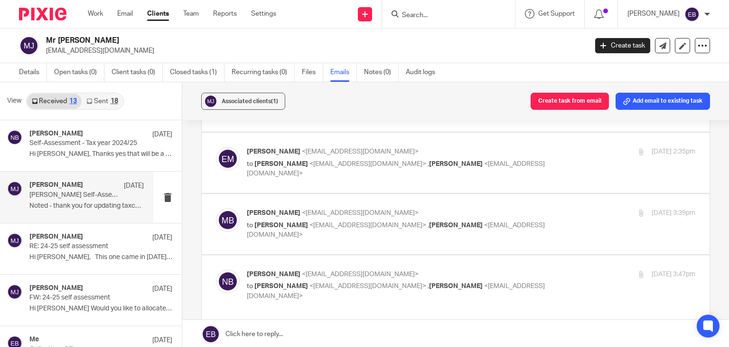
click at [465, 208] on p "Martin Bowe <martinbowe@probusinessuk.com>" at bounding box center [396, 213] width 299 height 10
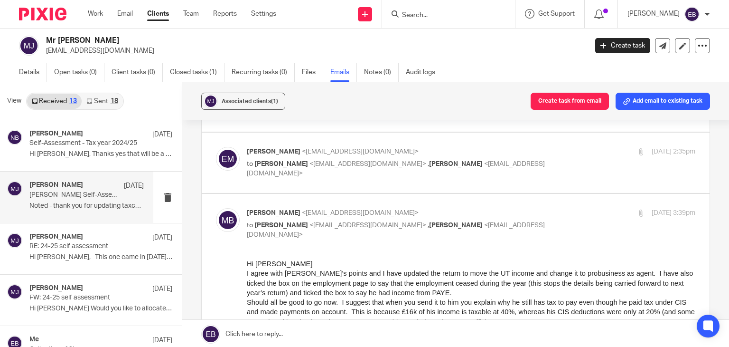
scroll to position [0, 0]
click at [466, 208] on p "Martin Bowe <martinbowe@probusinessuk.com>" at bounding box center [396, 213] width 299 height 10
checkbox input "false"
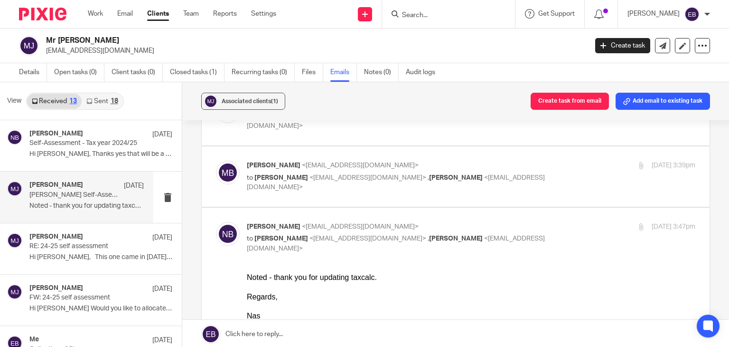
scroll to position [47, 0]
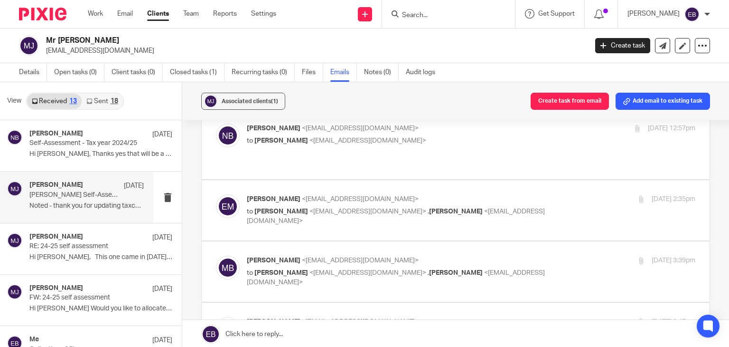
drag, startPoint x: 219, startPoint y: 23, endPoint x: 464, endPoint y: 196, distance: 299.2
click at [464, 207] on p "to Nas Bashir <nasbashir@probusinessuk.com> , Martin Bowe <martinbowe@probusine…" at bounding box center [396, 216] width 299 height 19
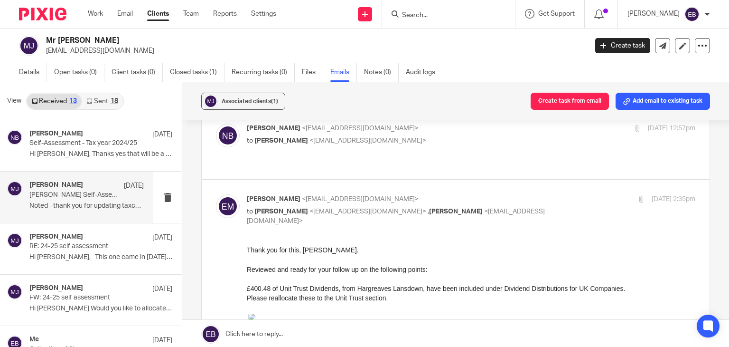
scroll to position [0, 0]
click at [471, 207] on p "to Nas Bashir <nasbashir@probusinessuk.com> , Martin Bowe <martinbowe@probusine…" at bounding box center [396, 216] width 299 height 19
checkbox input "false"
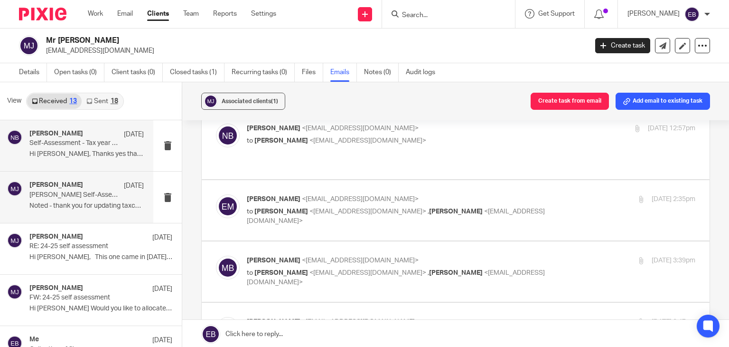
click at [78, 137] on div "Nas Bashir 31 Aug" at bounding box center [86, 134] width 114 height 9
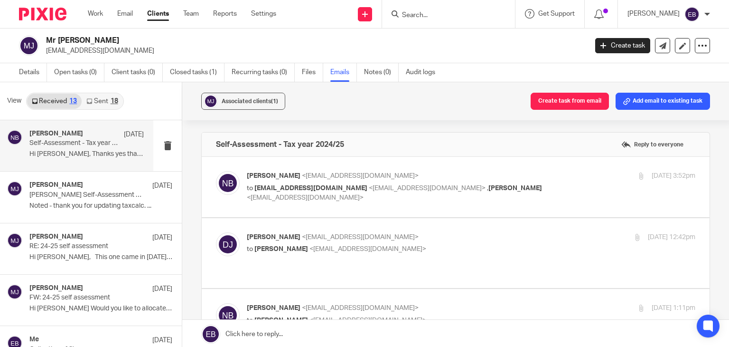
drag, startPoint x: 97, startPoint y: 16, endPoint x: 110, endPoint y: 14, distance: 12.9
click at [97, 15] on link "Work" at bounding box center [95, 13] width 15 height 9
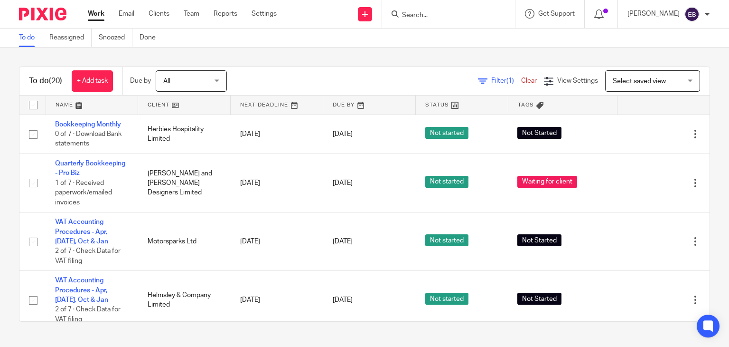
click at [467, 19] on input "Search" at bounding box center [443, 15] width 85 height 9
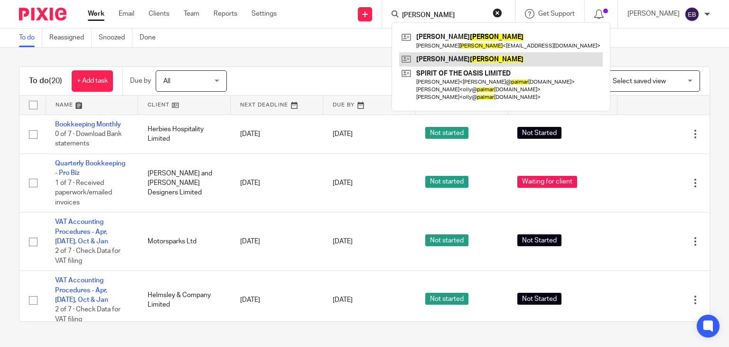
type input "palmer"
click at [496, 56] on link at bounding box center [501, 59] width 204 height 14
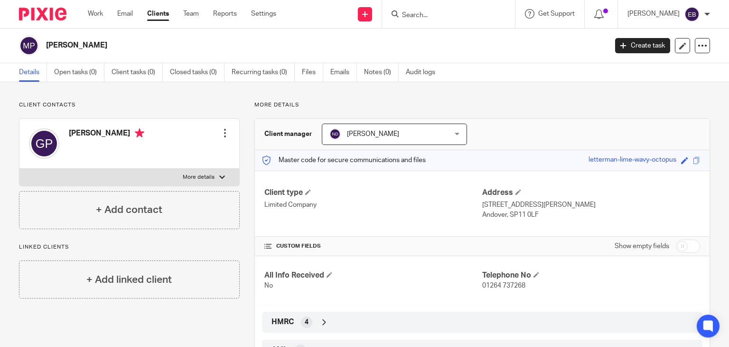
click at [435, 16] on input "Search" at bounding box center [443, 15] width 85 height 9
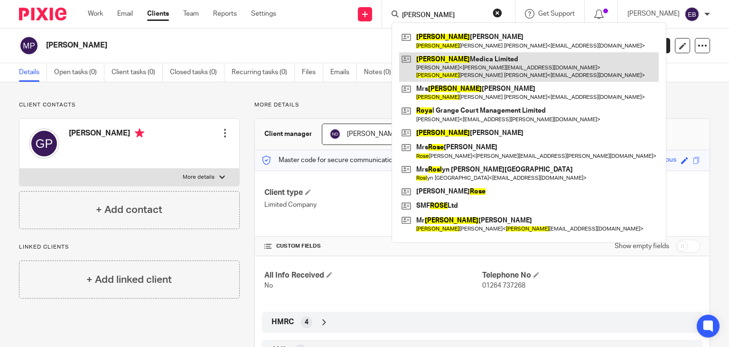
type input "[PERSON_NAME]"
click at [475, 63] on link at bounding box center [529, 66] width 260 height 29
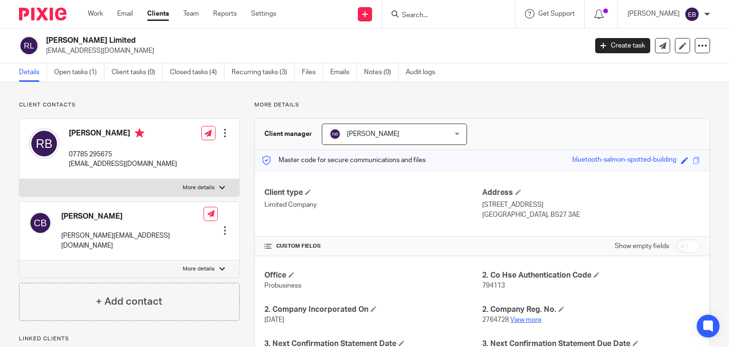
click at [514, 316] on link "View more" at bounding box center [526, 319] width 31 height 7
click at [456, 18] on input "Search" at bounding box center [443, 15] width 85 height 9
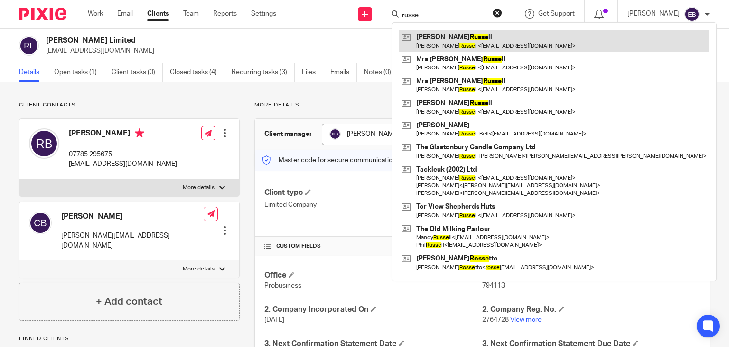
type input "russe"
click at [475, 40] on link at bounding box center [554, 41] width 310 height 22
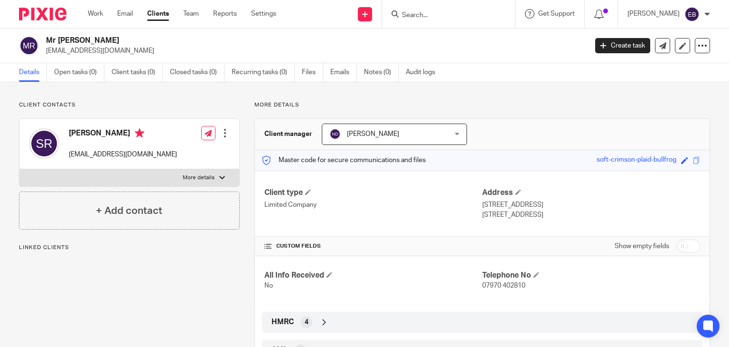
click at [330, 73] on ul "Details Open tasks (0) Client tasks (0) Closed tasks (0) Recurring tasks (0) Fi…" at bounding box center [234, 72] width 431 height 19
click at [336, 72] on link "Emails" at bounding box center [344, 72] width 27 height 19
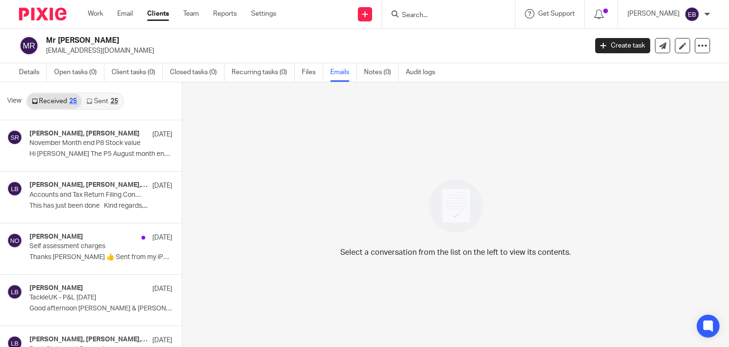
click at [104, 98] on link "Sent 25" at bounding box center [102, 101] width 41 height 15
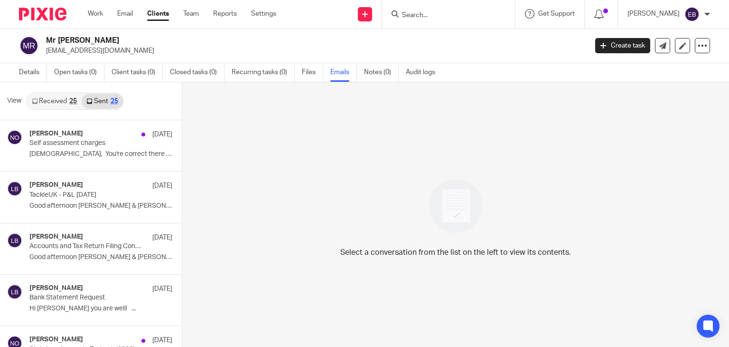
scroll to position [1, 0]
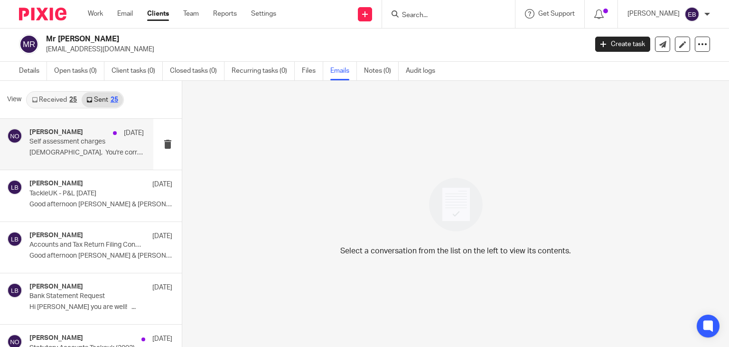
click at [77, 152] on p "Gents, You're correct there isn't a..." at bounding box center [86, 153] width 114 height 8
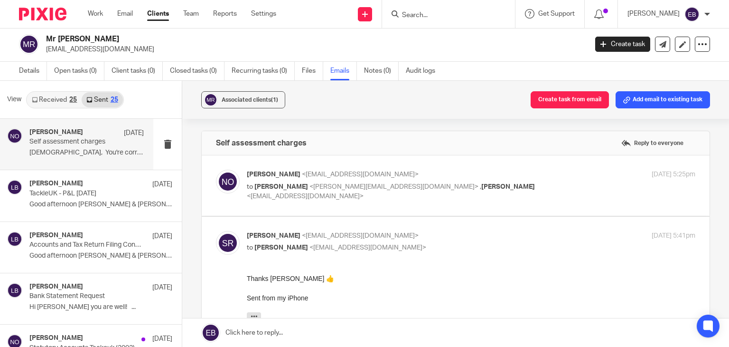
scroll to position [0, 0]
click at [488, 173] on p "Niall O'Driscoll <niallodriscoll@probusinessuk.com>" at bounding box center [396, 175] width 299 height 10
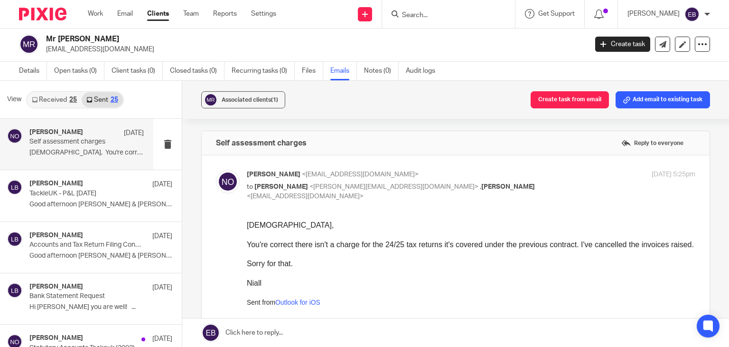
click at [542, 187] on div "Niall O'Driscoll <niallodriscoll@probusinessuk.com> to Ashley Tomkins <ashley@t…" at bounding box center [471, 186] width 449 height 32
checkbox input "false"
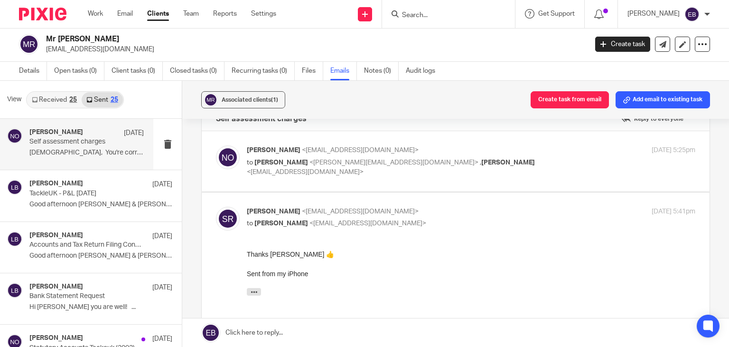
scroll to position [47, 0]
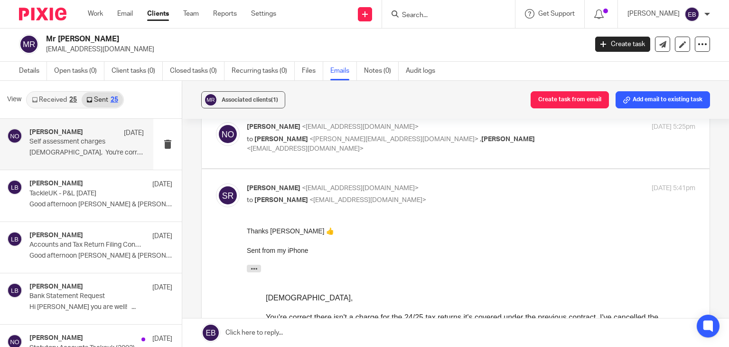
click at [458, 186] on p "Scott Russell <scotidog34@hotmail.co.uk>" at bounding box center [396, 188] width 299 height 10
checkbox input "false"
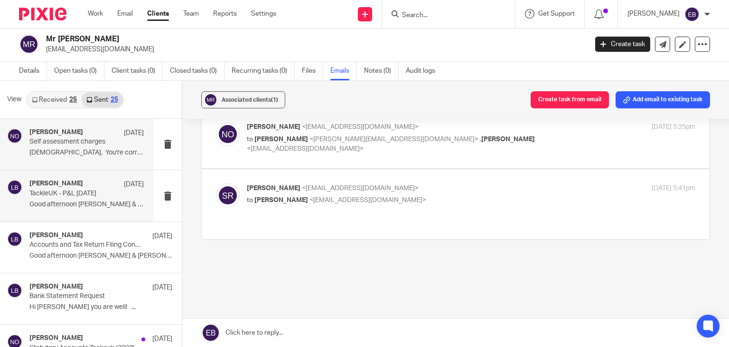
click at [93, 203] on p "Good afternoon Scott & Ashley, Happy..." at bounding box center [86, 204] width 114 height 8
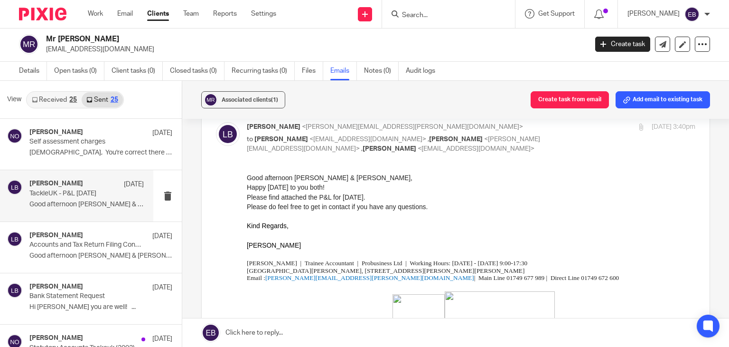
scroll to position [0, 0]
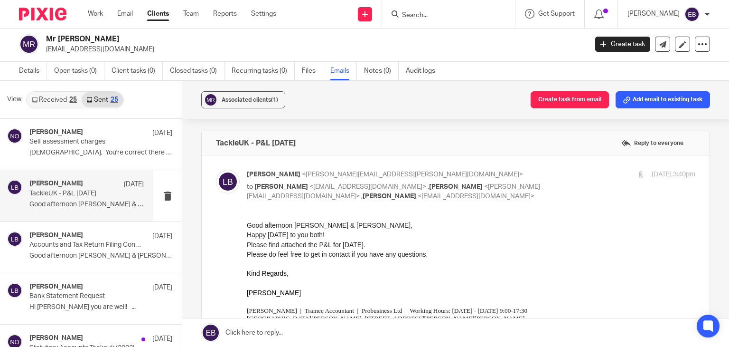
click at [546, 175] on div "15 Aug 2025 3:40pm" at bounding box center [621, 175] width 150 height 10
checkbox input "false"
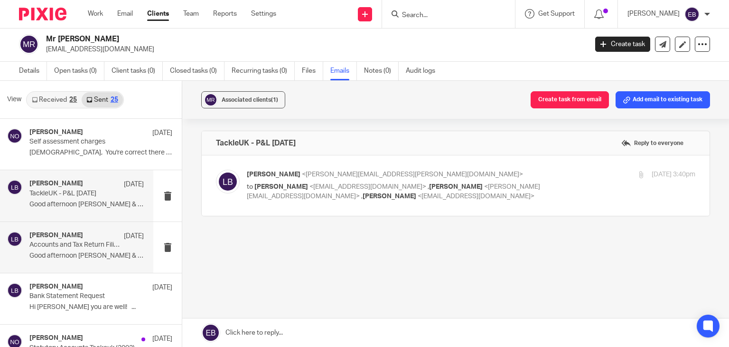
click at [85, 235] on div "Lory Baker 15 Aug" at bounding box center [86, 235] width 114 height 9
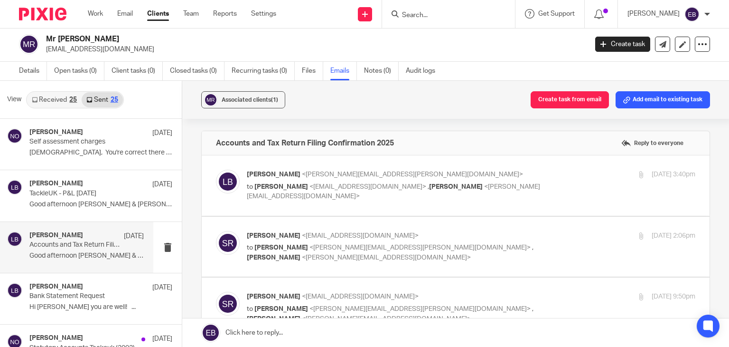
click at [479, 162] on label at bounding box center [456, 185] width 508 height 60
click at [216, 169] on input "checkbox" at bounding box center [216, 169] width 0 height 0
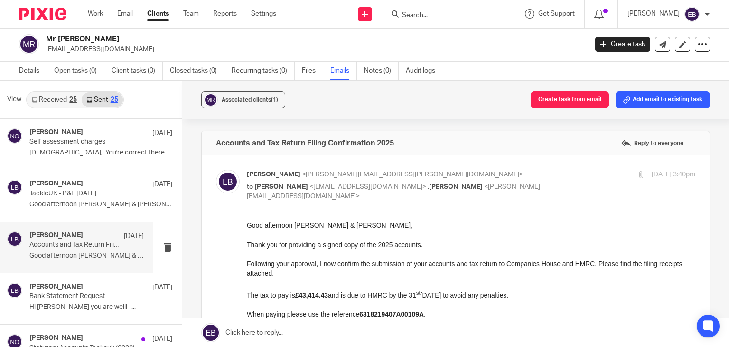
click at [546, 171] on div "15 Aug 2025 3:40pm" at bounding box center [621, 175] width 150 height 10
checkbox input "false"
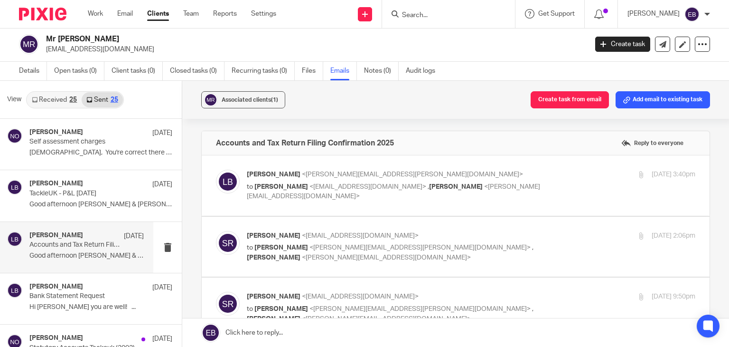
click at [545, 223] on label at bounding box center [456, 247] width 508 height 60
click at [216, 230] on input "checkbox" at bounding box center [216, 230] width 0 height 0
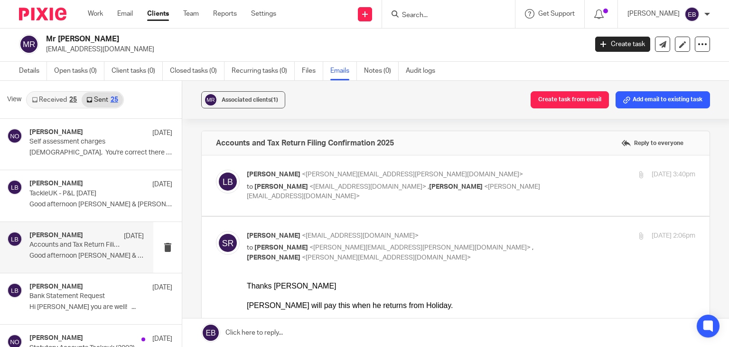
click at [216, 230] on input "checkbox" at bounding box center [216, 230] width 0 height 0
checkbox input "false"
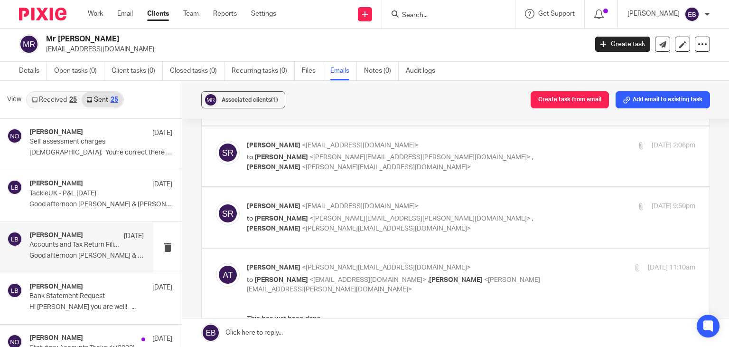
scroll to position [95, 0]
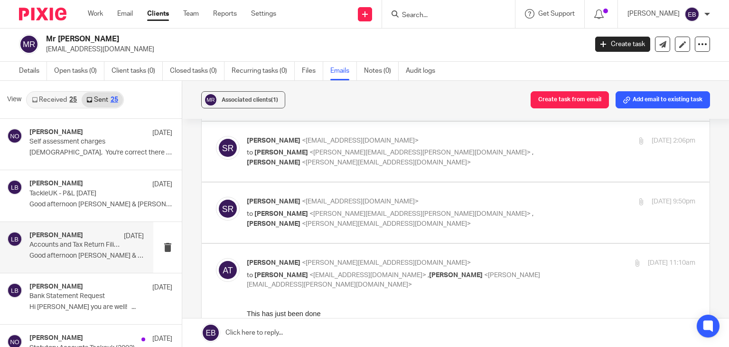
click at [551, 205] on div "29 Aug 2025 9:50pm" at bounding box center [621, 202] width 150 height 10
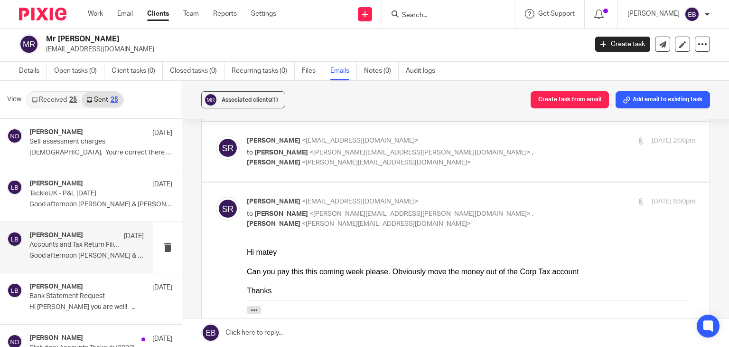
scroll to position [0, 0]
click at [551, 205] on div "29 Aug 2025 9:50pm" at bounding box center [621, 202] width 150 height 10
checkbox input "false"
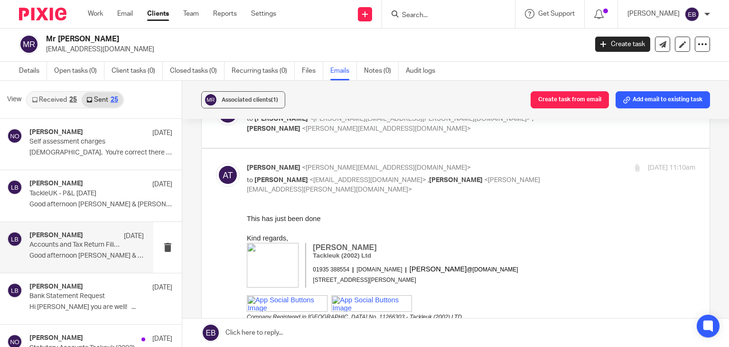
click at [546, 170] on div "2 Sep 2025 11:10am" at bounding box center [621, 168] width 150 height 10
checkbox input "false"
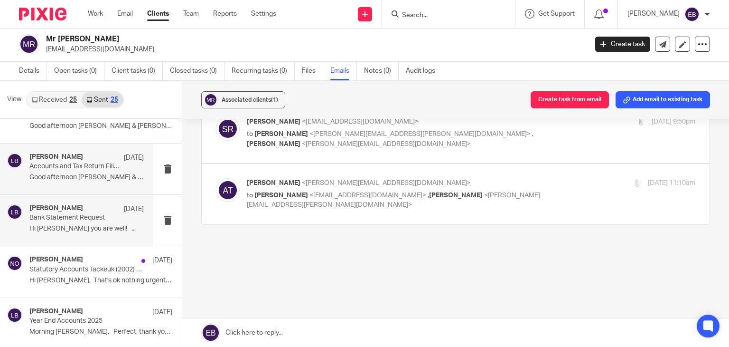
scroll to position [95, 0]
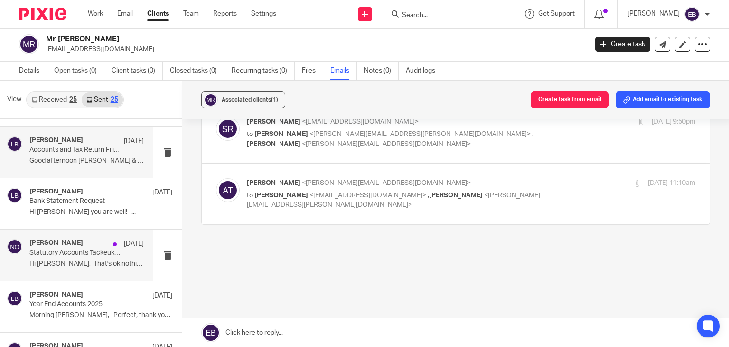
click at [85, 265] on p "Hi Scott, That's ok nothing urgent we..." at bounding box center [86, 264] width 114 height 8
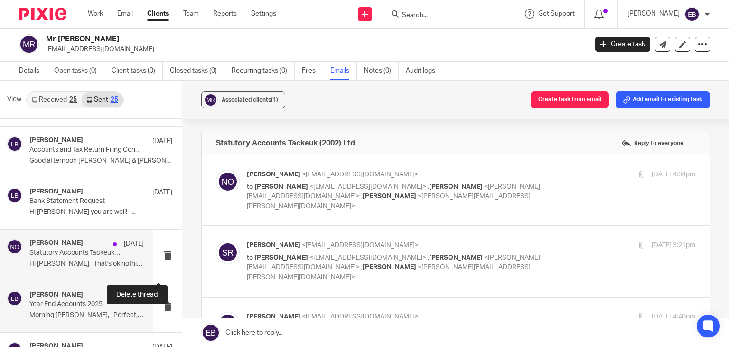
scroll to position [0, 0]
click at [519, 162] on label at bounding box center [456, 190] width 508 height 70
click at [216, 169] on input "checkbox" at bounding box center [216, 169] width 0 height 0
checkbox input "true"
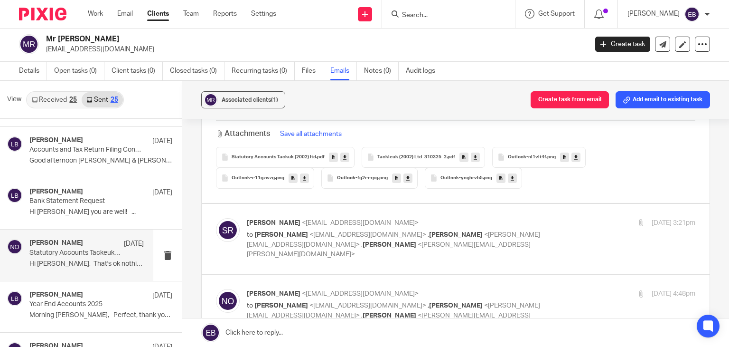
scroll to position [1520, 0]
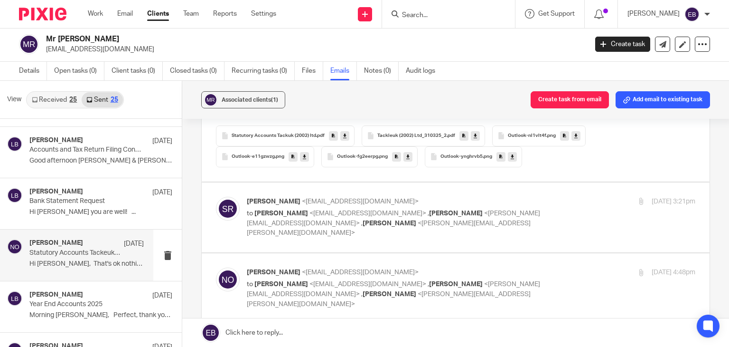
click at [536, 203] on div "Scott Russell <scotidog34@hotmail.co.uk> to Niall O'Driscoll <niallodriscoll@pr…" at bounding box center [471, 217] width 449 height 41
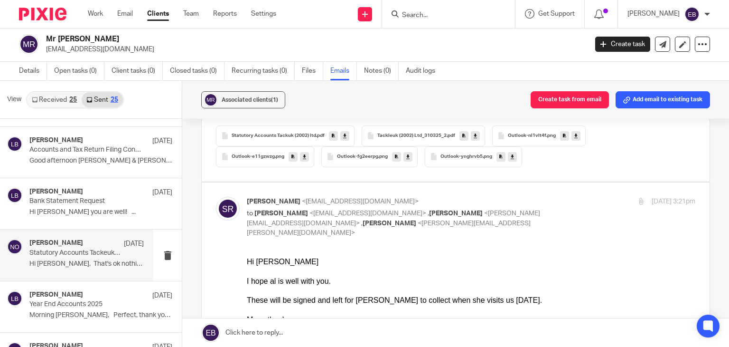
scroll to position [0, 0]
click at [533, 197] on p "Scott Russell <scotidog34@hotmail.co.uk>" at bounding box center [396, 202] width 299 height 10
checkbox input "false"
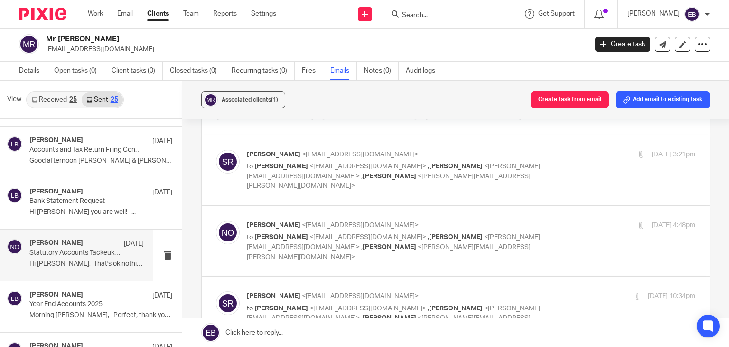
scroll to position [1567, 0]
click at [533, 206] on label at bounding box center [456, 241] width 508 height 70
click at [216, 219] on input "checkbox" at bounding box center [216, 219] width 0 height 0
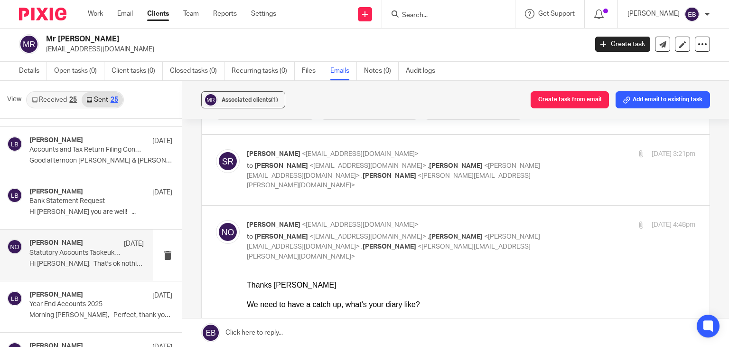
scroll to position [0, 0]
click at [549, 220] on div "4 Aug 2025 4:48pm" at bounding box center [621, 225] width 150 height 10
checkbox input "false"
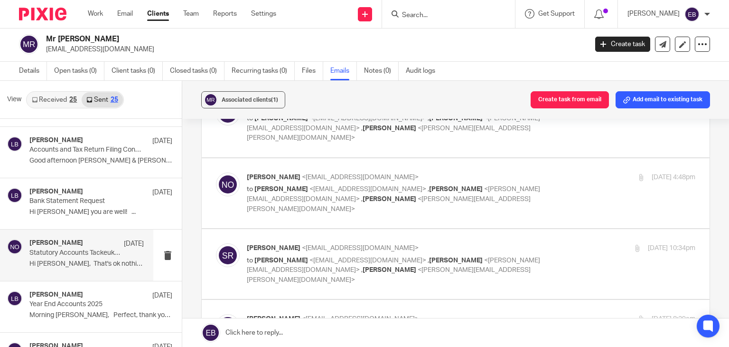
scroll to position [1662, 0]
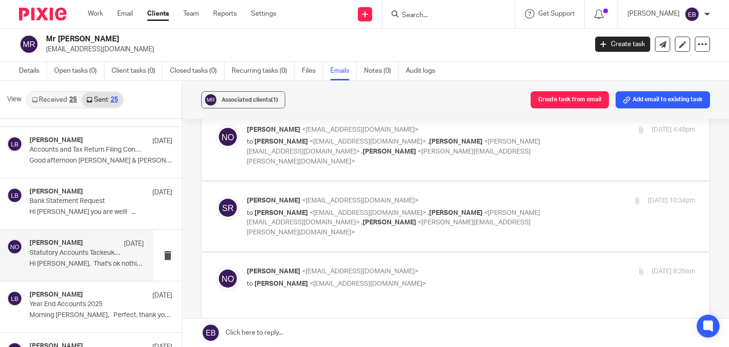
click at [506, 181] on label at bounding box center [456, 216] width 508 height 70
click at [216, 195] on input "checkbox" at bounding box center [216, 195] width 0 height 0
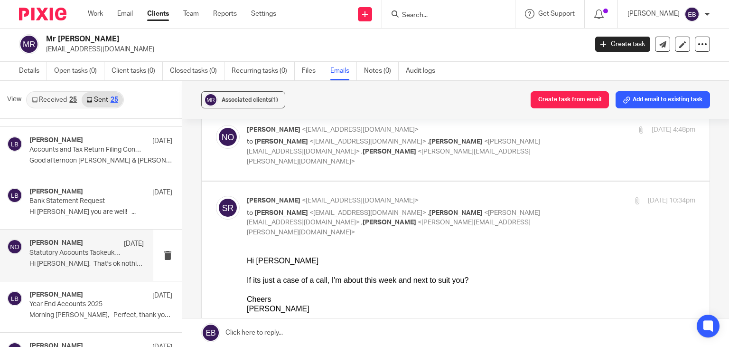
scroll to position [0, 0]
click at [546, 196] on div "4 Aug 2025 10:34pm" at bounding box center [621, 201] width 150 height 10
checkbox input "false"
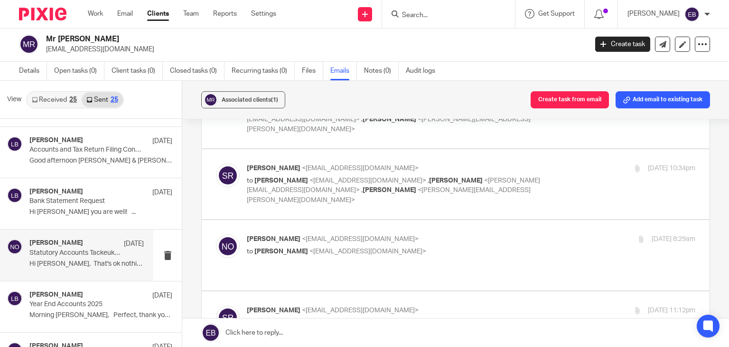
scroll to position [1710, 0]
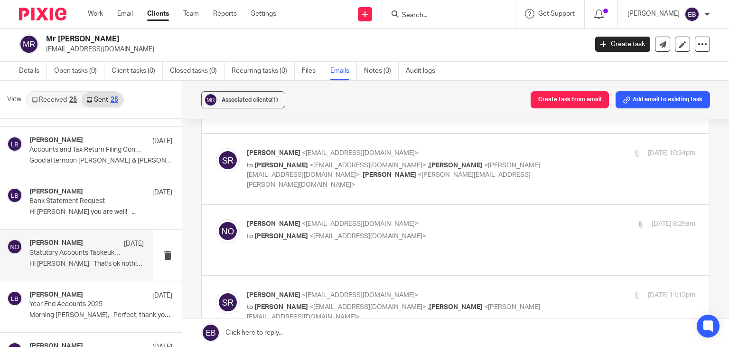
click at [537, 205] on label at bounding box center [456, 240] width 508 height 70
click at [216, 218] on input "checkbox" at bounding box center [216, 218] width 0 height 0
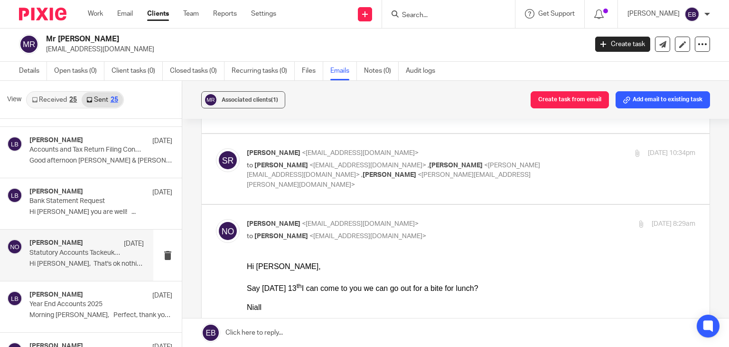
scroll to position [0, 0]
click at [216, 218] on input "checkbox" at bounding box center [216, 218] width 0 height 0
checkbox input "false"
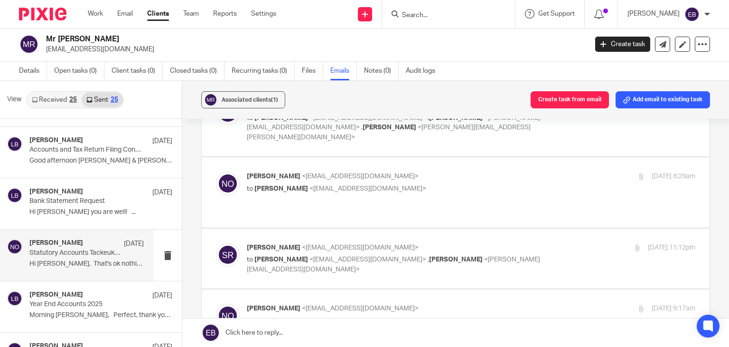
scroll to position [1805, 0]
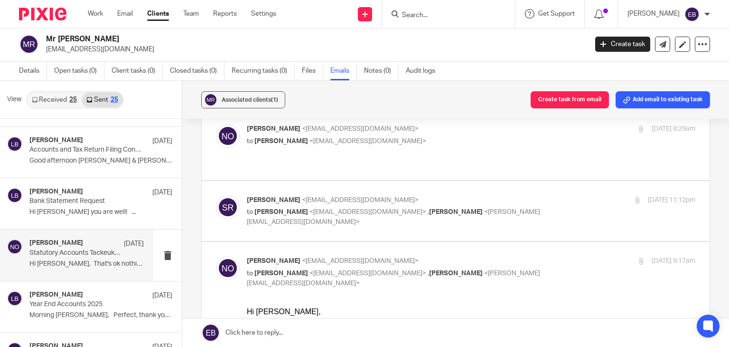
click at [542, 195] on div "Scott Russell <scotidog34@hotmail.co.uk> to Niall O'Driscoll <niallodriscoll@pr…" at bounding box center [471, 211] width 449 height 32
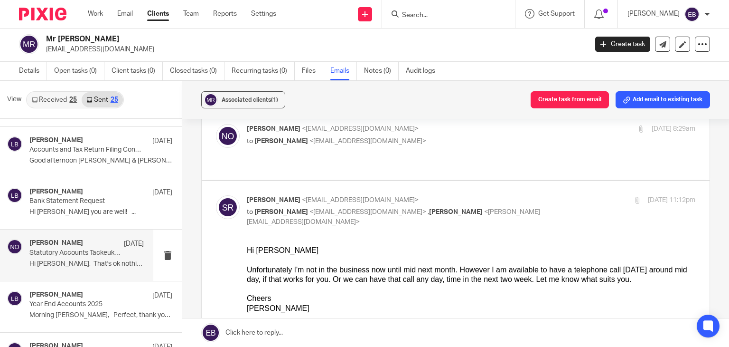
scroll to position [0, 0]
click at [534, 195] on p "Scott Russell <scotidog34@hotmail.co.uk>" at bounding box center [396, 200] width 299 height 10
checkbox input "false"
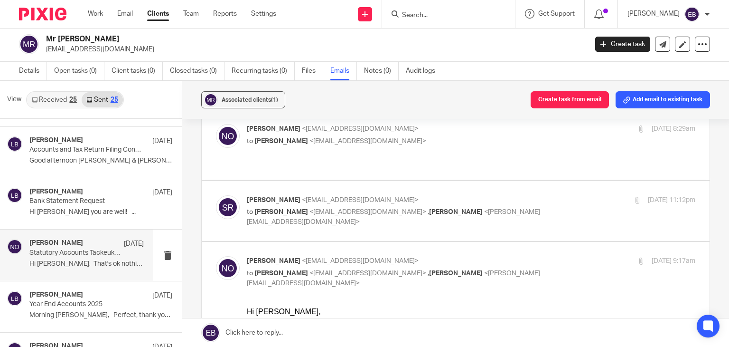
scroll to position [1852, 0]
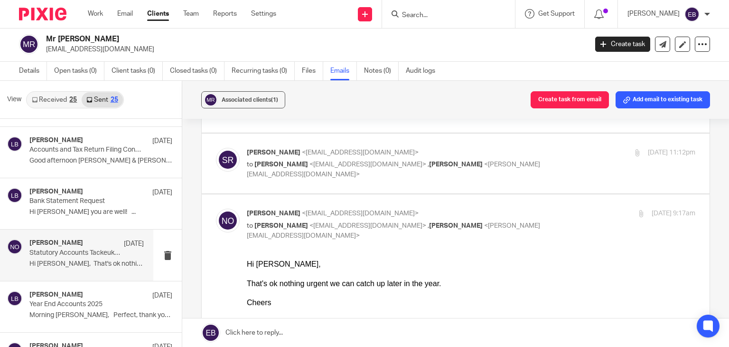
click at [546, 208] on div "6 Aug 2025 9:17am" at bounding box center [621, 213] width 150 height 10
checkbox input "false"
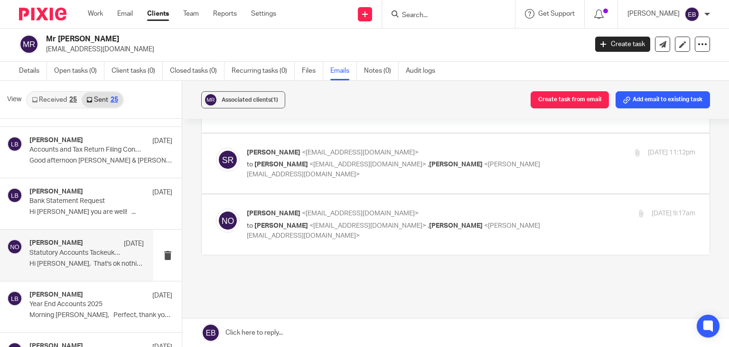
scroll to position [1833, 0]
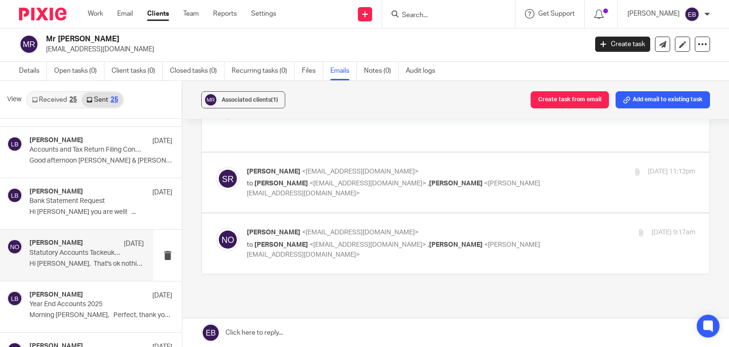
click at [51, 101] on link "Received 25" at bounding box center [54, 99] width 55 height 15
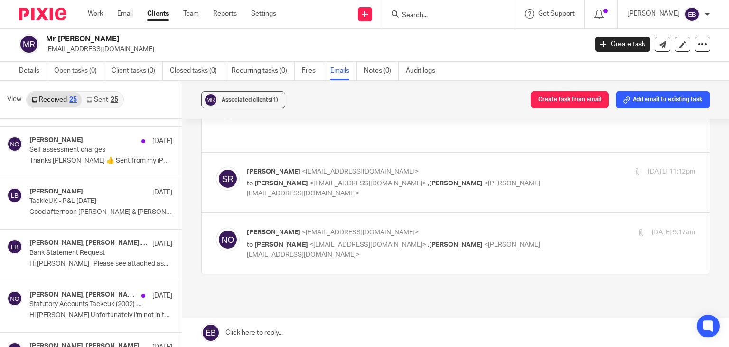
scroll to position [0, 0]
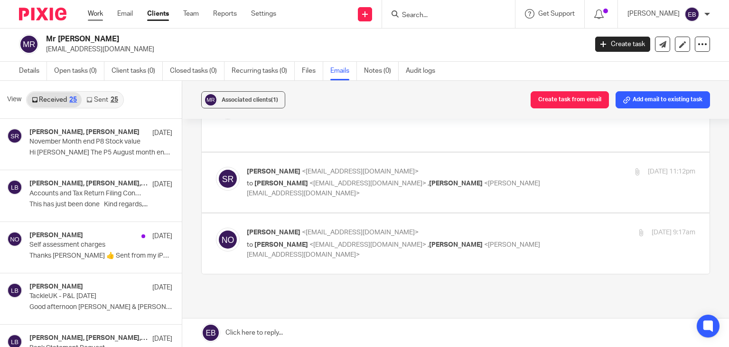
click at [89, 12] on link "Work" at bounding box center [95, 13] width 15 height 9
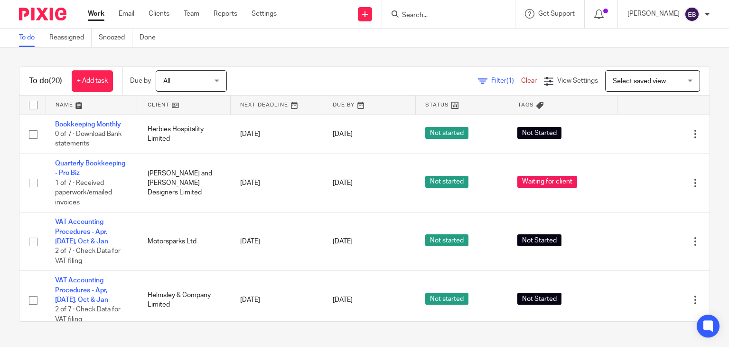
drag, startPoint x: 448, startPoint y: 14, endPoint x: 442, endPoint y: 14, distance: 6.2
click at [444, 13] on input "Search" at bounding box center [443, 15] width 85 height 9
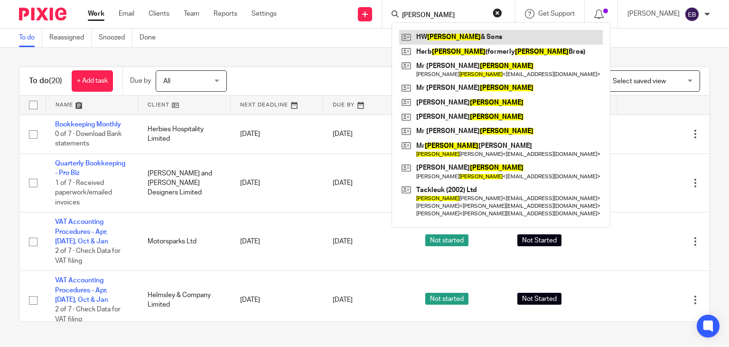
type input "[PERSON_NAME]"
click at [477, 35] on link at bounding box center [501, 37] width 204 height 14
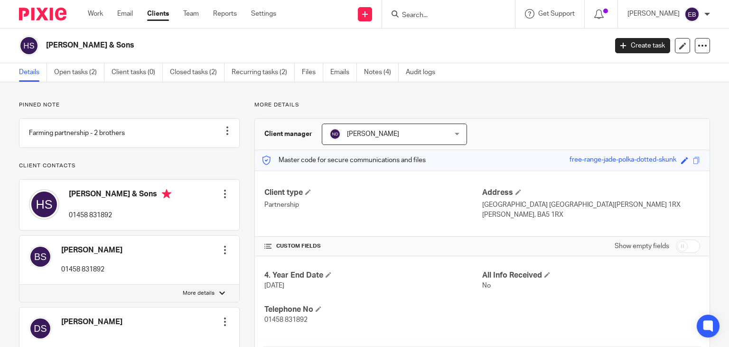
click at [482, 19] on form at bounding box center [451, 14] width 101 height 12
click at [482, 15] on input "Search" at bounding box center [443, 15] width 85 height 9
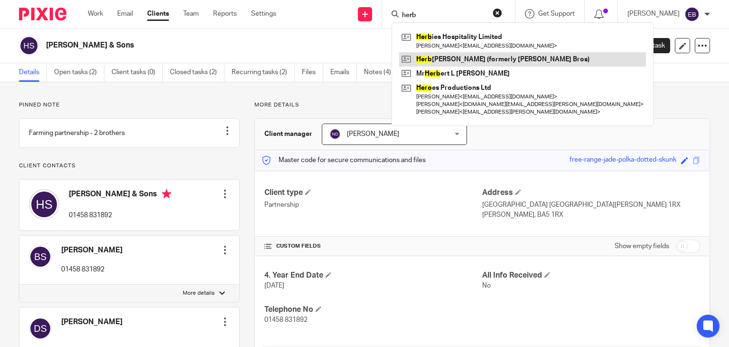
type input "herb"
click at [461, 56] on link at bounding box center [522, 59] width 247 height 14
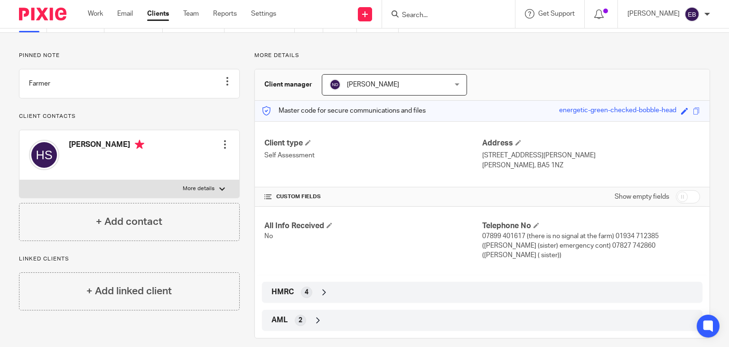
scroll to position [49, 0]
click at [422, 46] on div "Pinned note Farmer Unpin note Edit note Client contacts [PERSON_NAME] Edit cont…" at bounding box center [364, 195] width 729 height 324
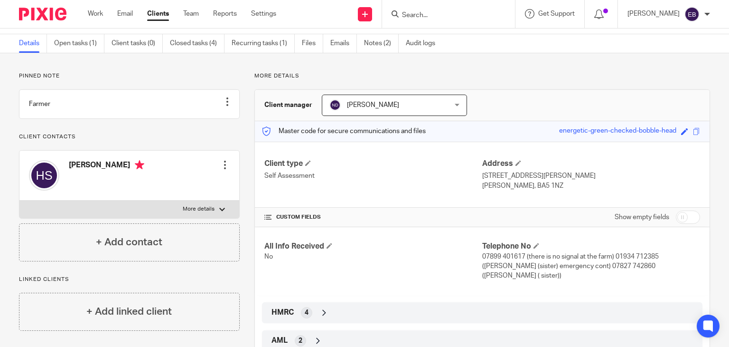
scroll to position [0, 0]
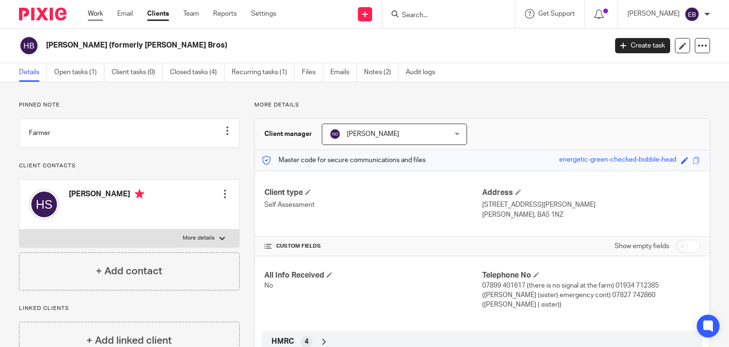
click at [101, 14] on link "Work" at bounding box center [95, 13] width 15 height 9
